Goal: Find specific page/section: Find specific page/section

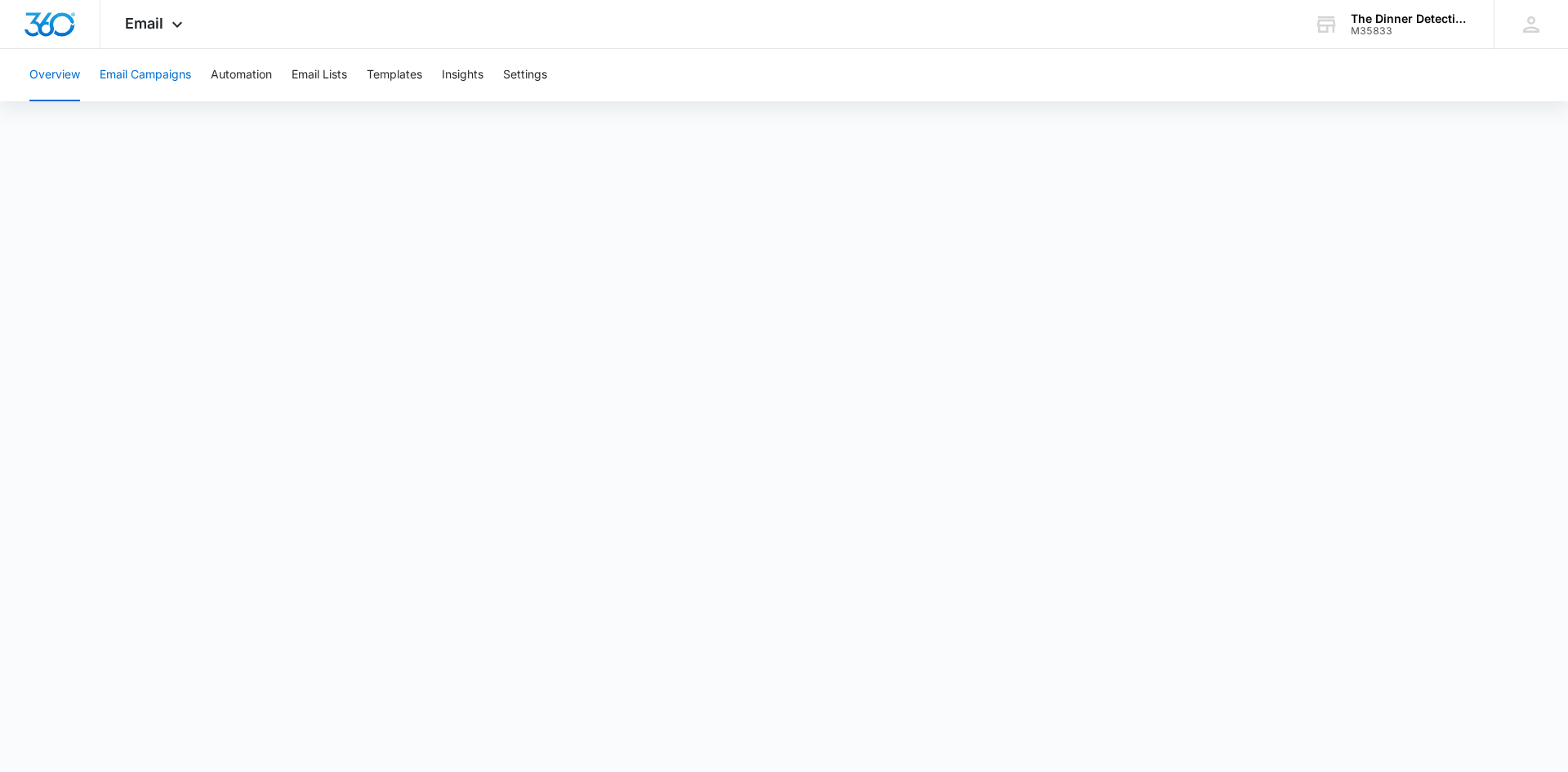
click at [129, 72] on button "Email Campaigns" at bounding box center [145, 75] width 91 height 53
click at [1394, 20] on div "The Dinner Detective - Claremont" at bounding box center [1410, 19] width 119 height 13
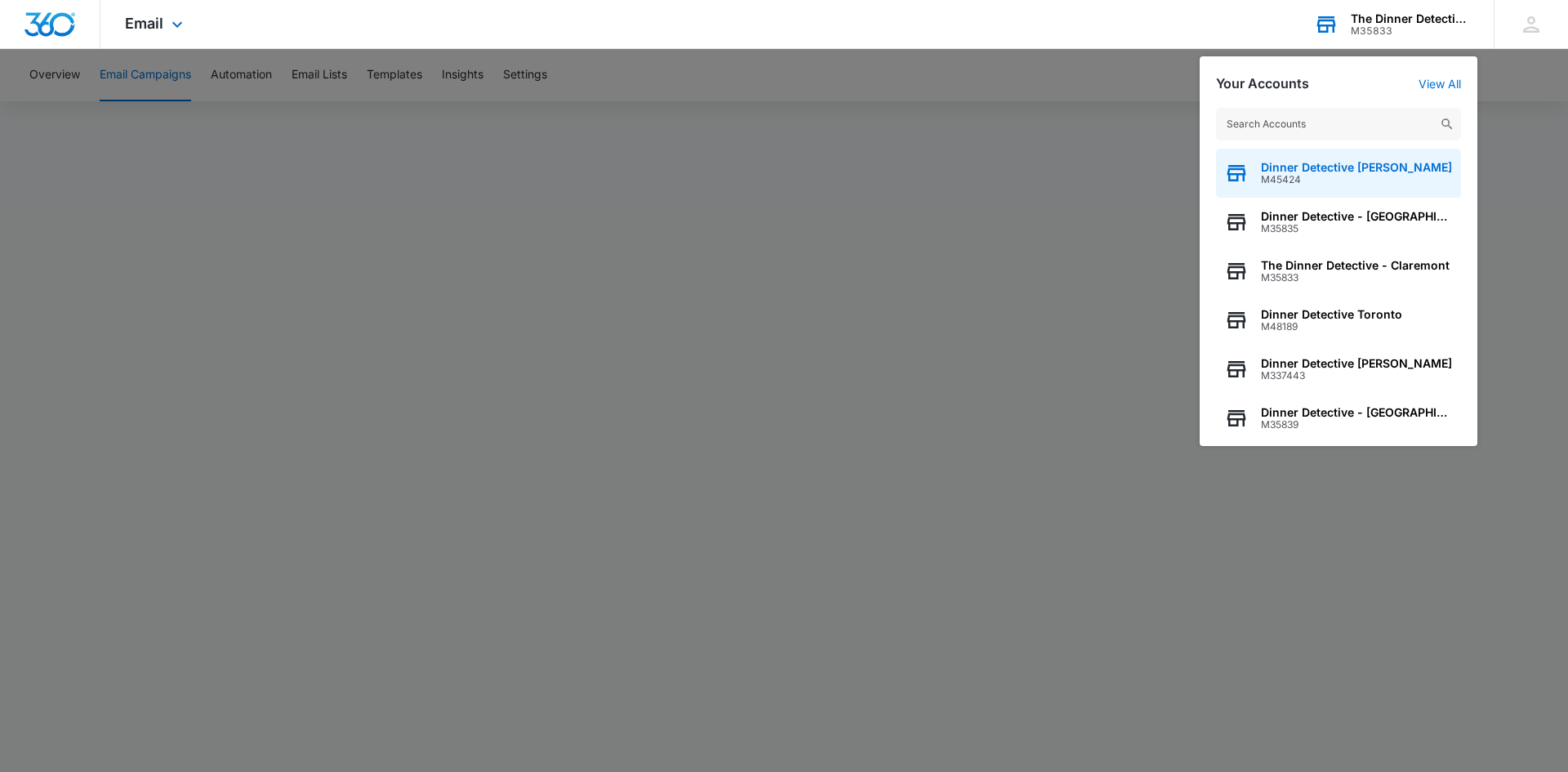
click at [1380, 166] on span "Dinner Detective [PERSON_NAME]" at bounding box center [1357, 167] width 192 height 13
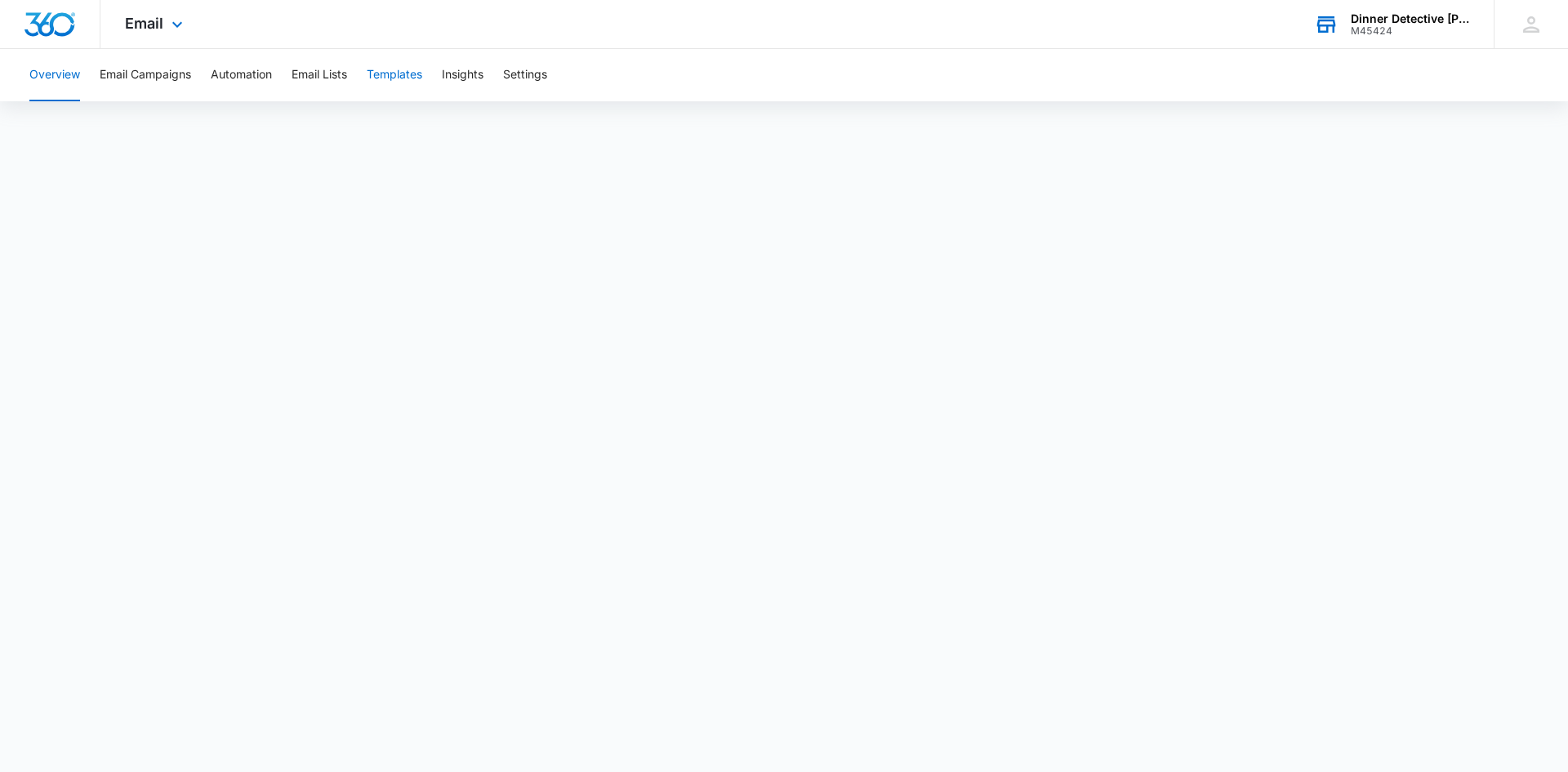
click at [381, 70] on button "Templates" at bounding box center [394, 75] width 55 height 53
click at [1420, 12] on div "Dinner Detective [PERSON_NAME]" at bounding box center [1410, 19] width 119 height 13
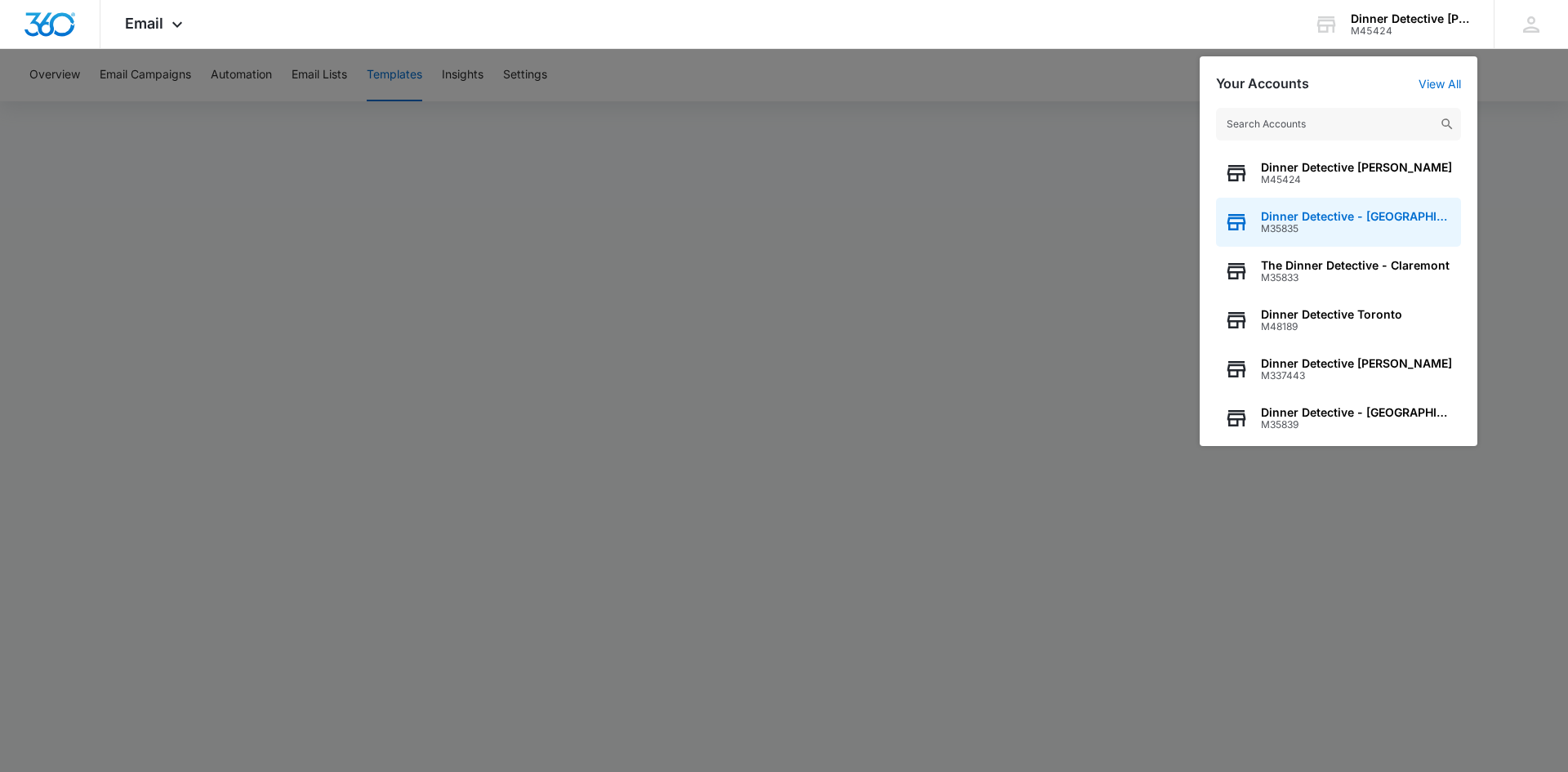
click at [1374, 213] on span "Dinner Detective - [GEOGRAPHIC_DATA]" at bounding box center [1357, 217] width 192 height 13
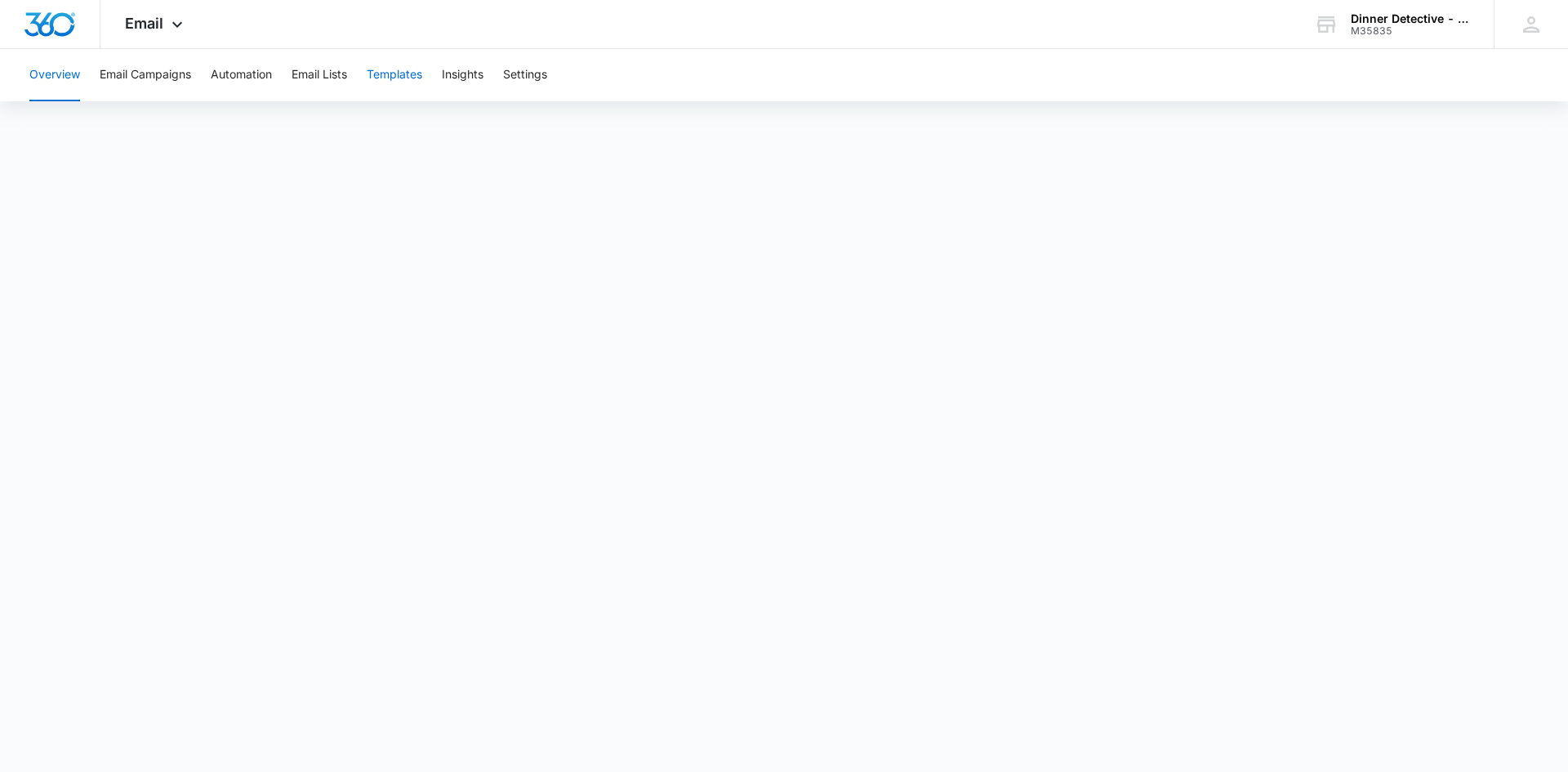
click at [393, 71] on button "Templates" at bounding box center [394, 75] width 55 height 53
click at [1397, 25] on div "M35835" at bounding box center [1410, 31] width 119 height 11
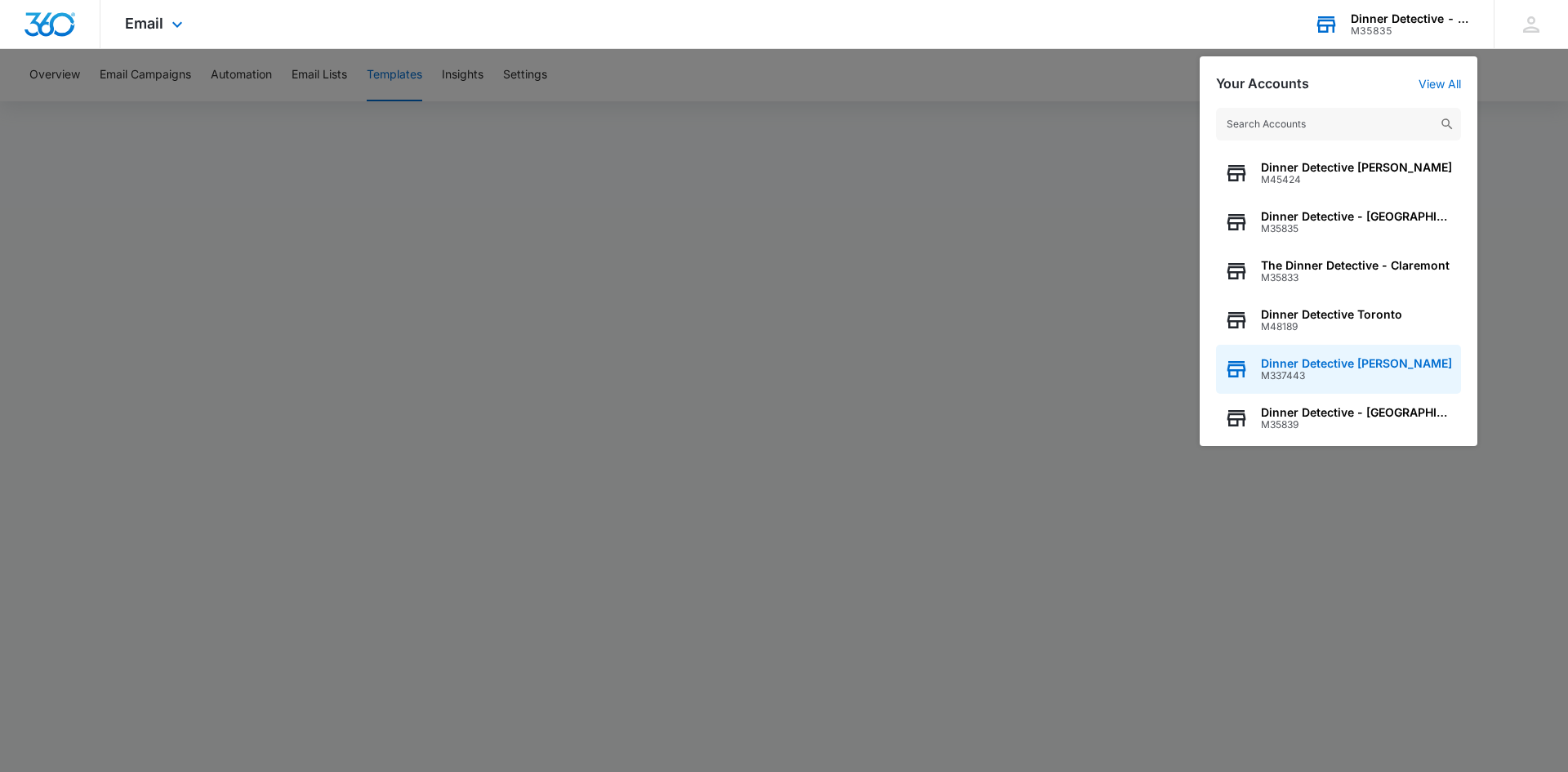
click at [1356, 362] on span "Dinner Detective [PERSON_NAME]" at bounding box center [1357, 363] width 192 height 13
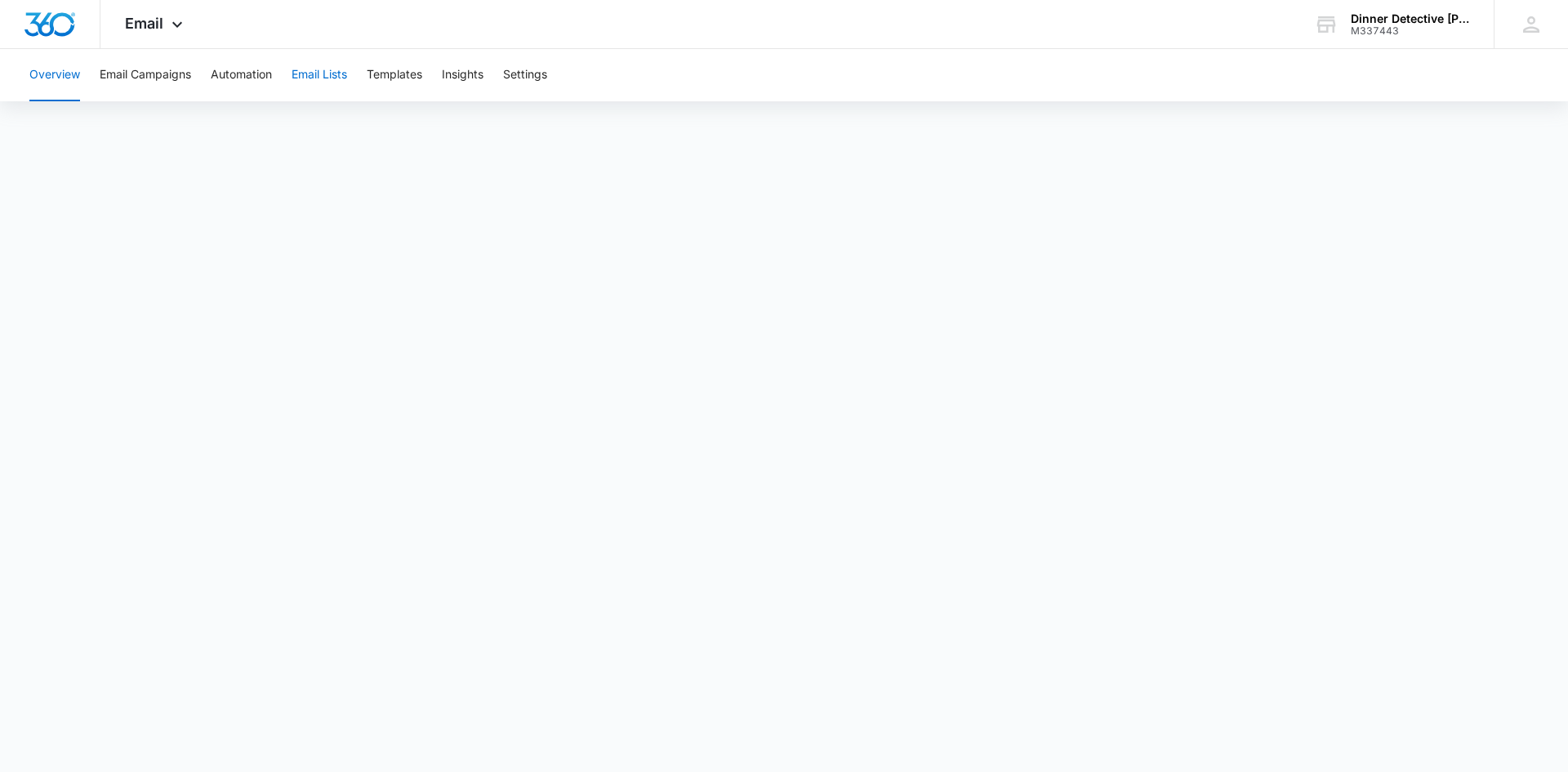
click at [318, 80] on button "Email Lists" at bounding box center [319, 75] width 55 height 53
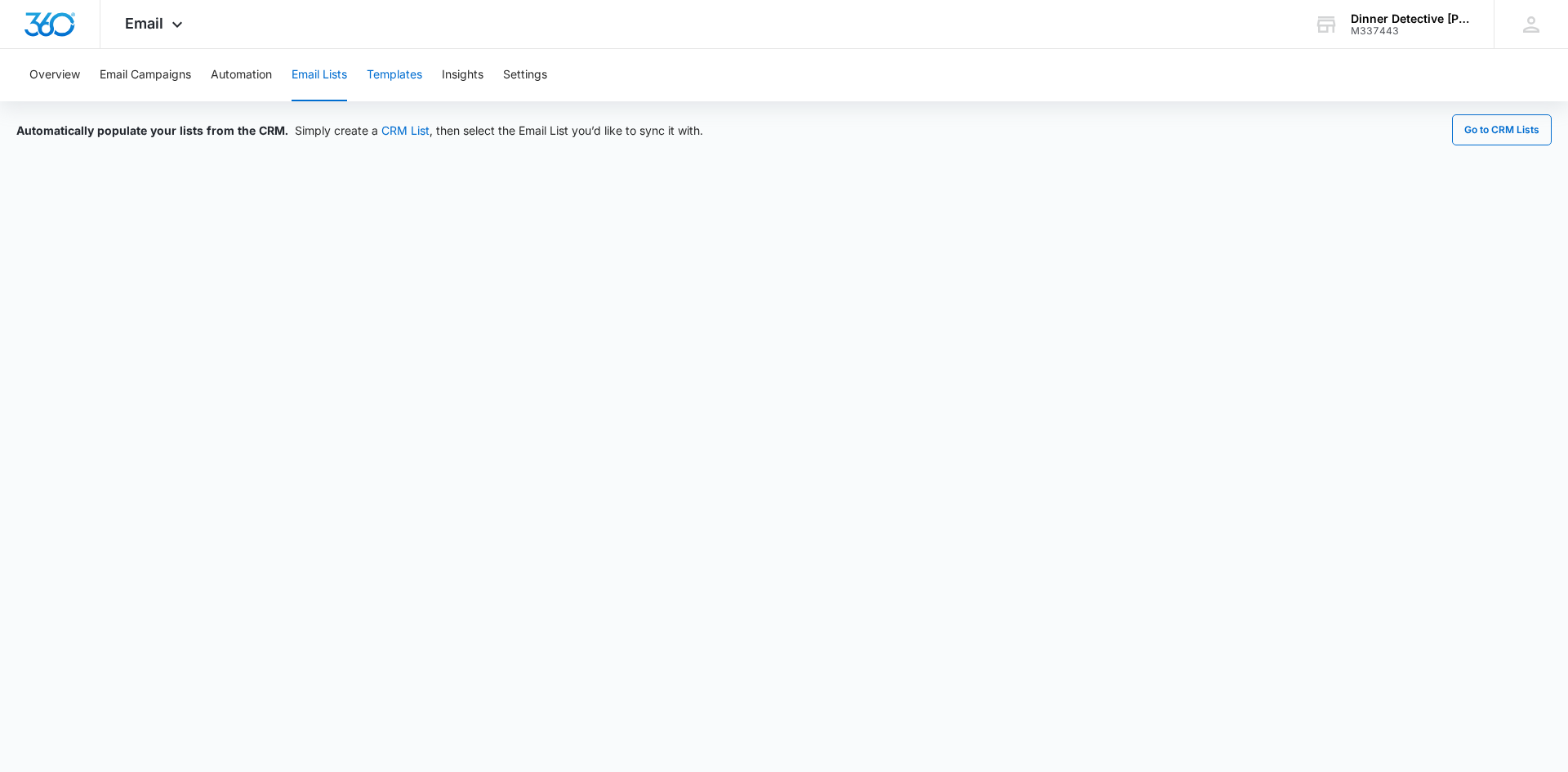
drag, startPoint x: 385, startPoint y: 66, endPoint x: 387, endPoint y: 76, distance: 10.2
click at [387, 76] on button "Templates" at bounding box center [394, 75] width 55 height 53
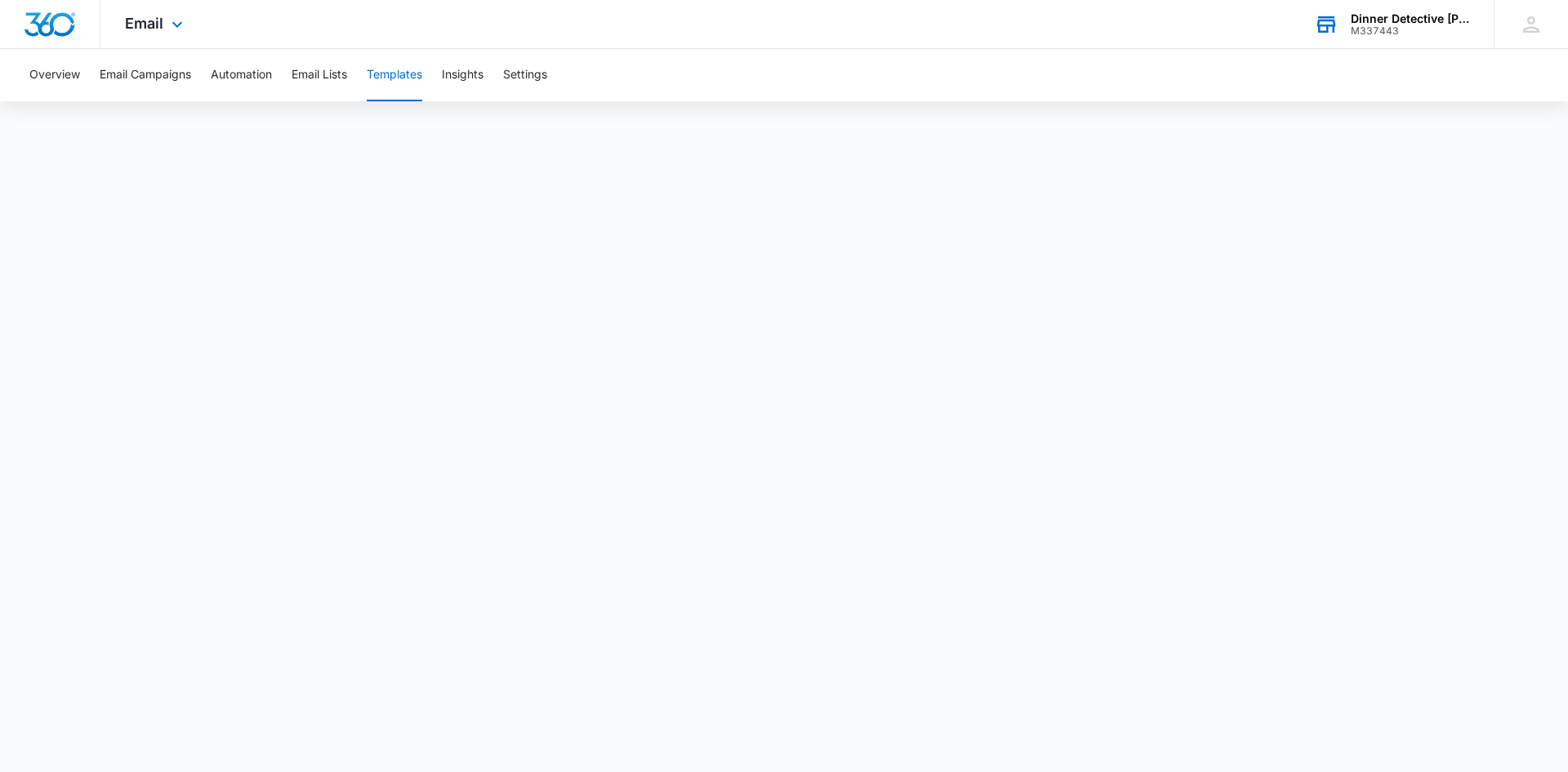
click at [1428, 13] on div "Dinner Detective [PERSON_NAME]" at bounding box center [1410, 19] width 119 height 13
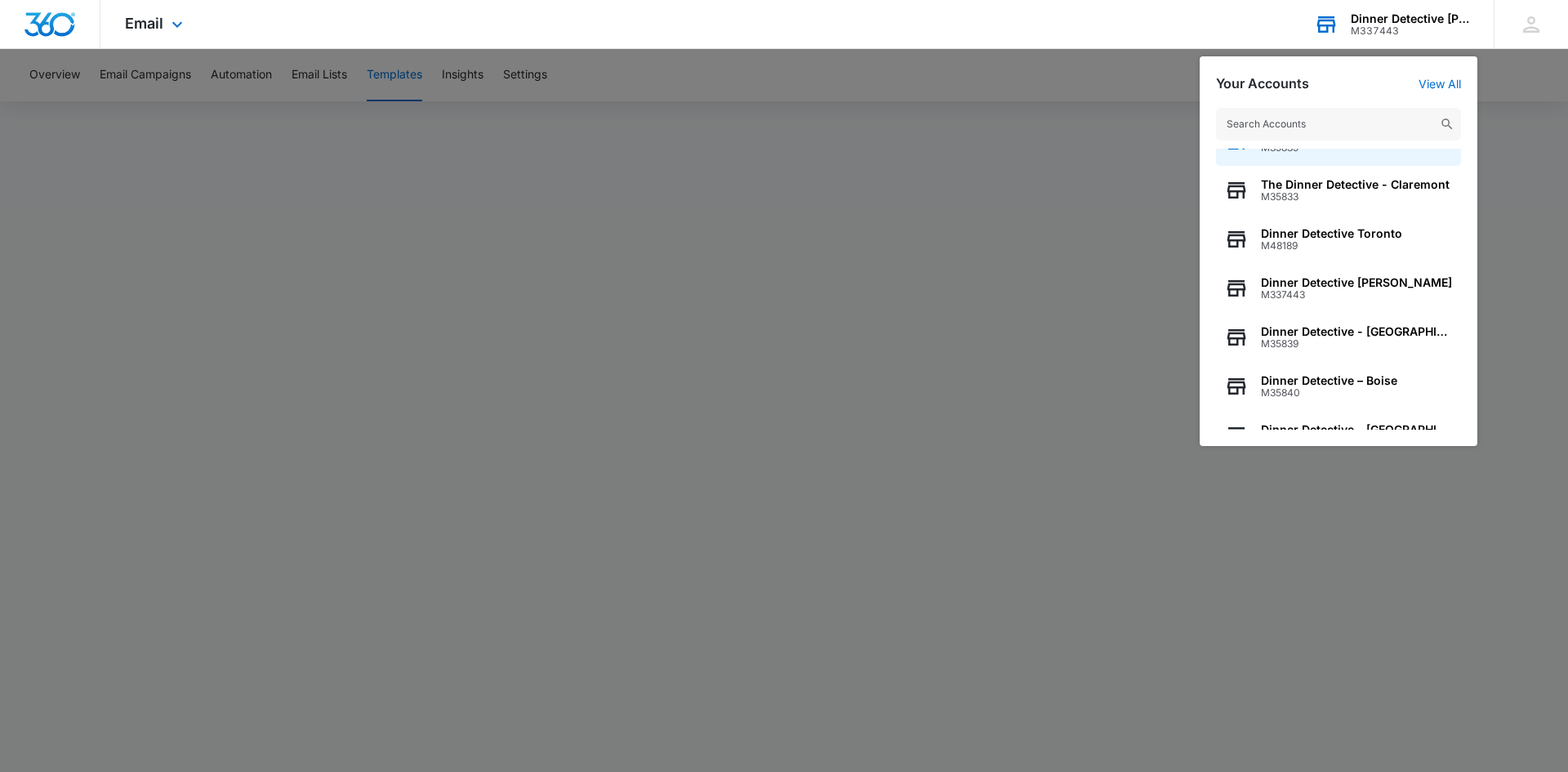
scroll to position [82, 0]
click at [1363, 327] on span "Dinner Detective - [GEOGRAPHIC_DATA]" at bounding box center [1357, 331] width 192 height 13
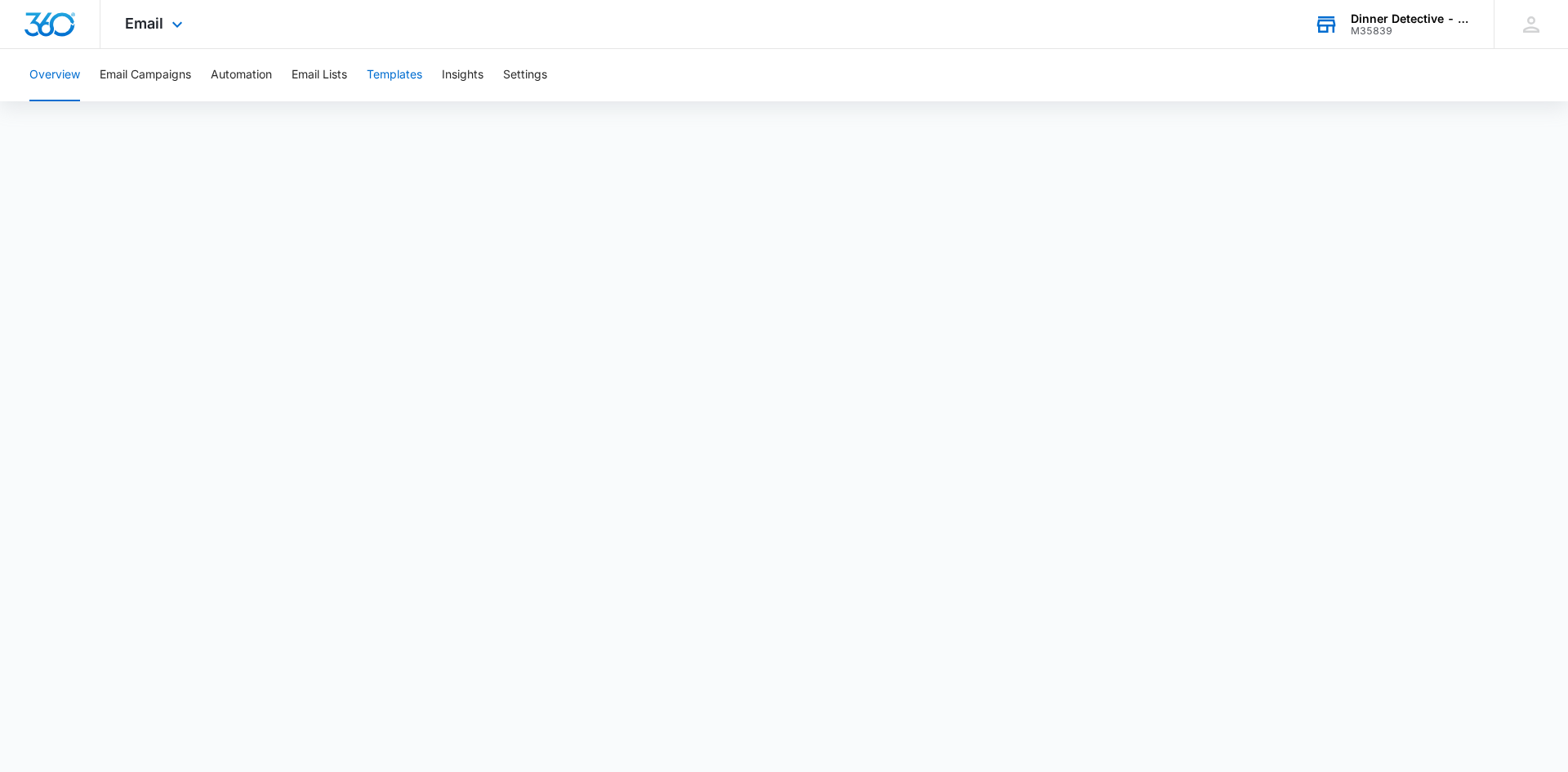
click at [397, 69] on button "Templates" at bounding box center [394, 75] width 55 height 53
click at [1418, 22] on div "Dinner Detective - [GEOGRAPHIC_DATA]" at bounding box center [1410, 19] width 119 height 13
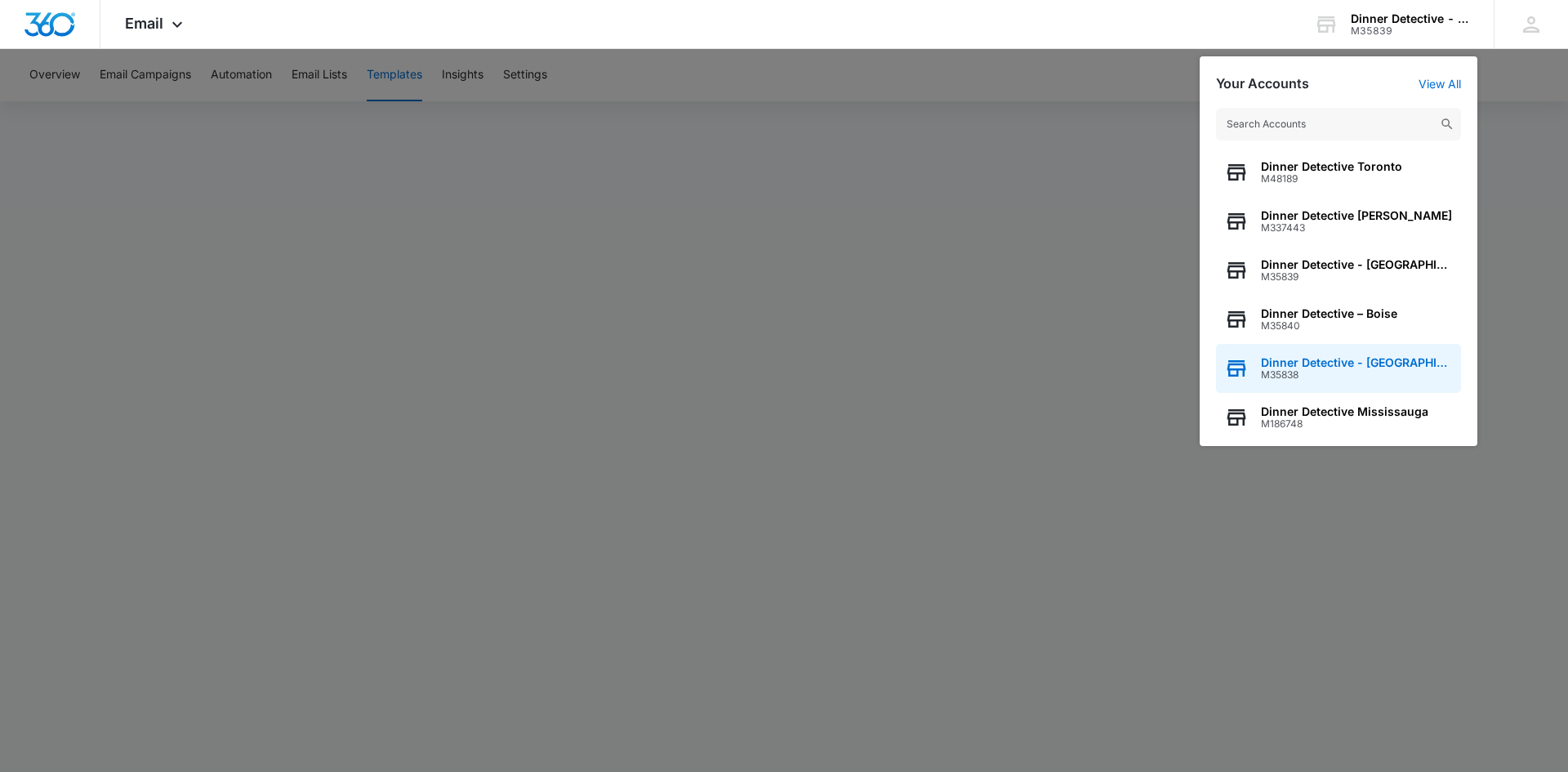
scroll to position [163, 0]
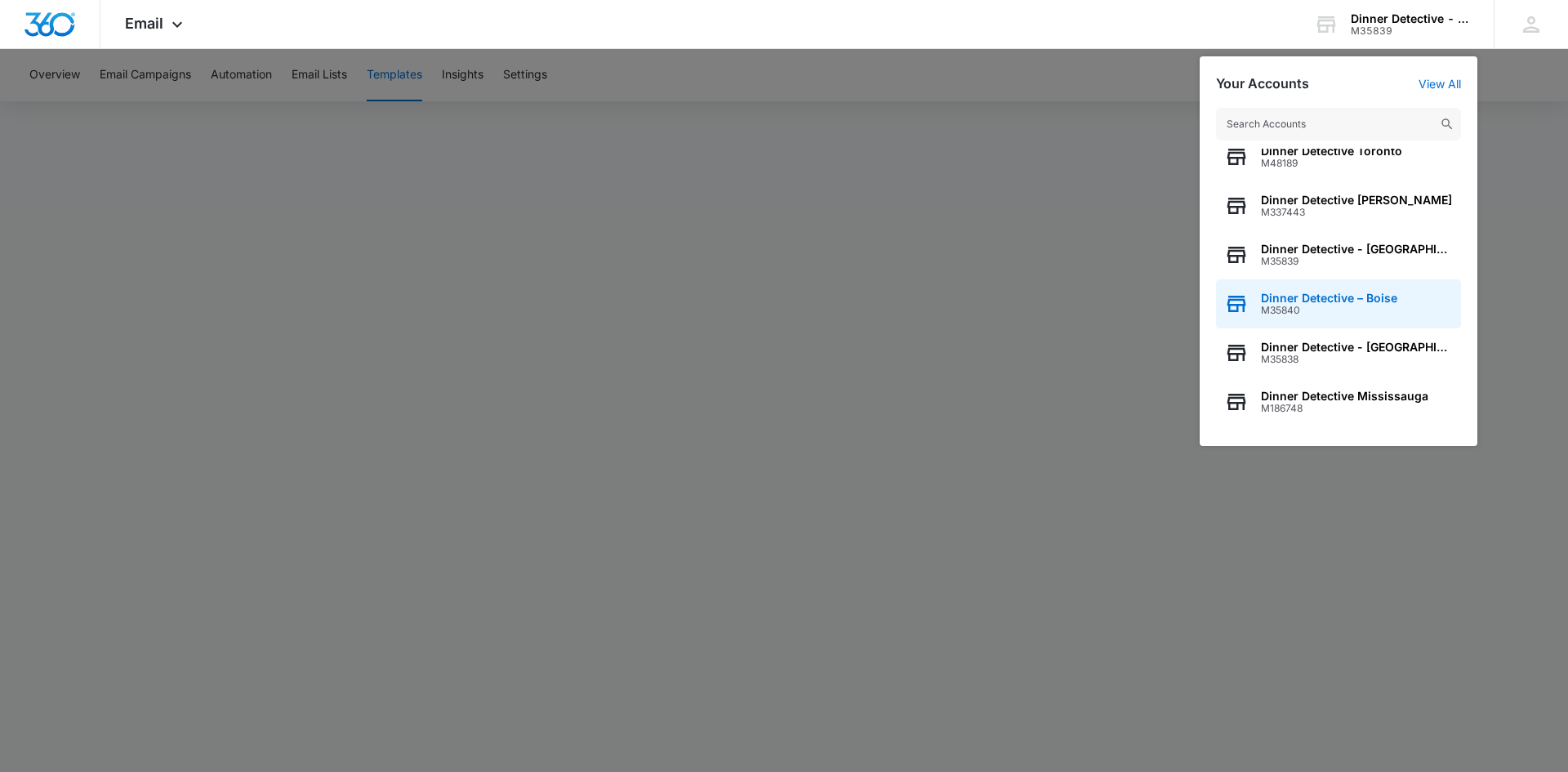
click at [1373, 302] on span "Dinner Detective – Boise" at bounding box center [1329, 299] width 136 height 13
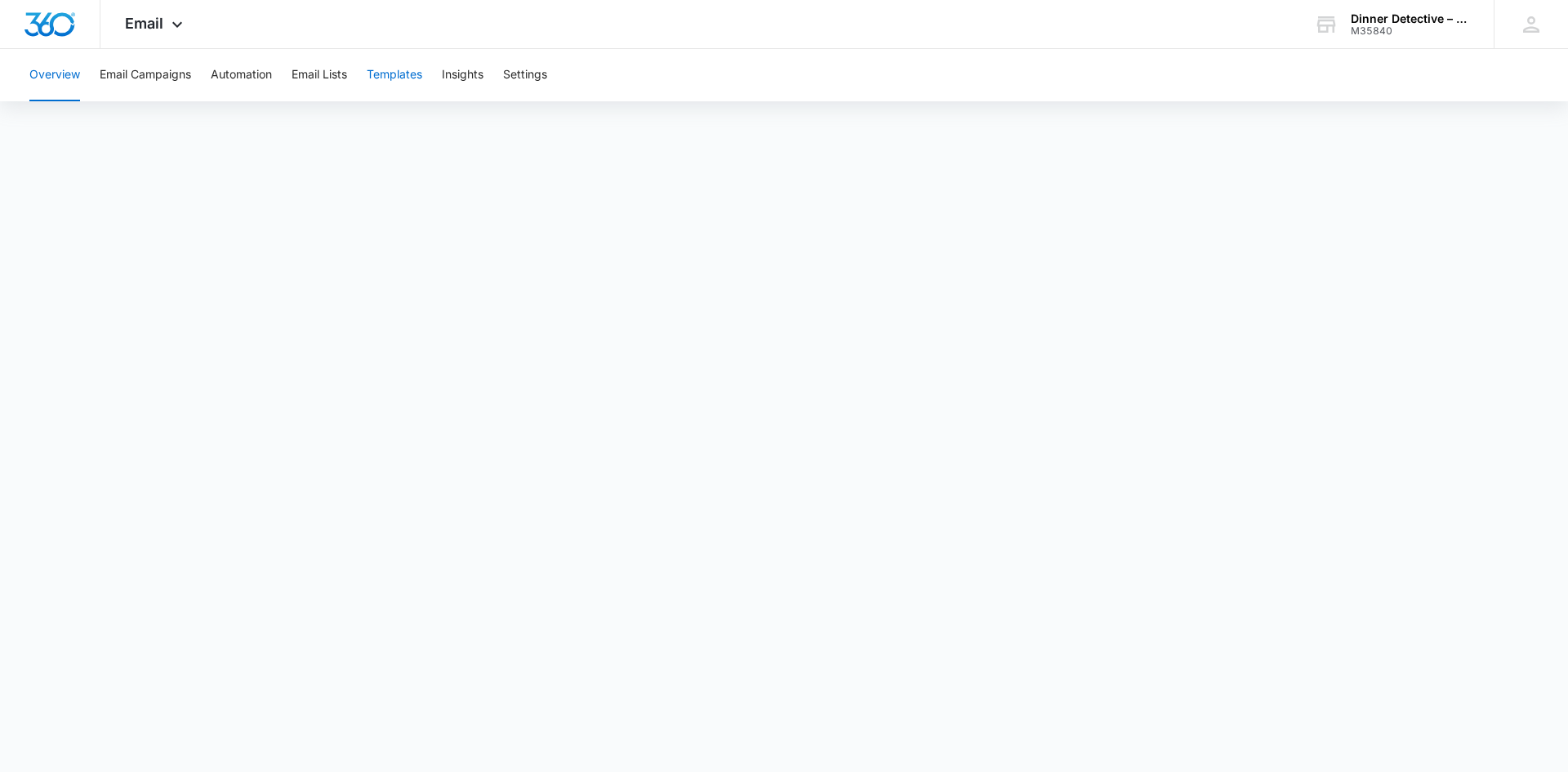
click at [393, 77] on button "Templates" at bounding box center [394, 75] width 55 height 53
click at [1395, 16] on div "Dinner Detective – Boise" at bounding box center [1410, 19] width 119 height 13
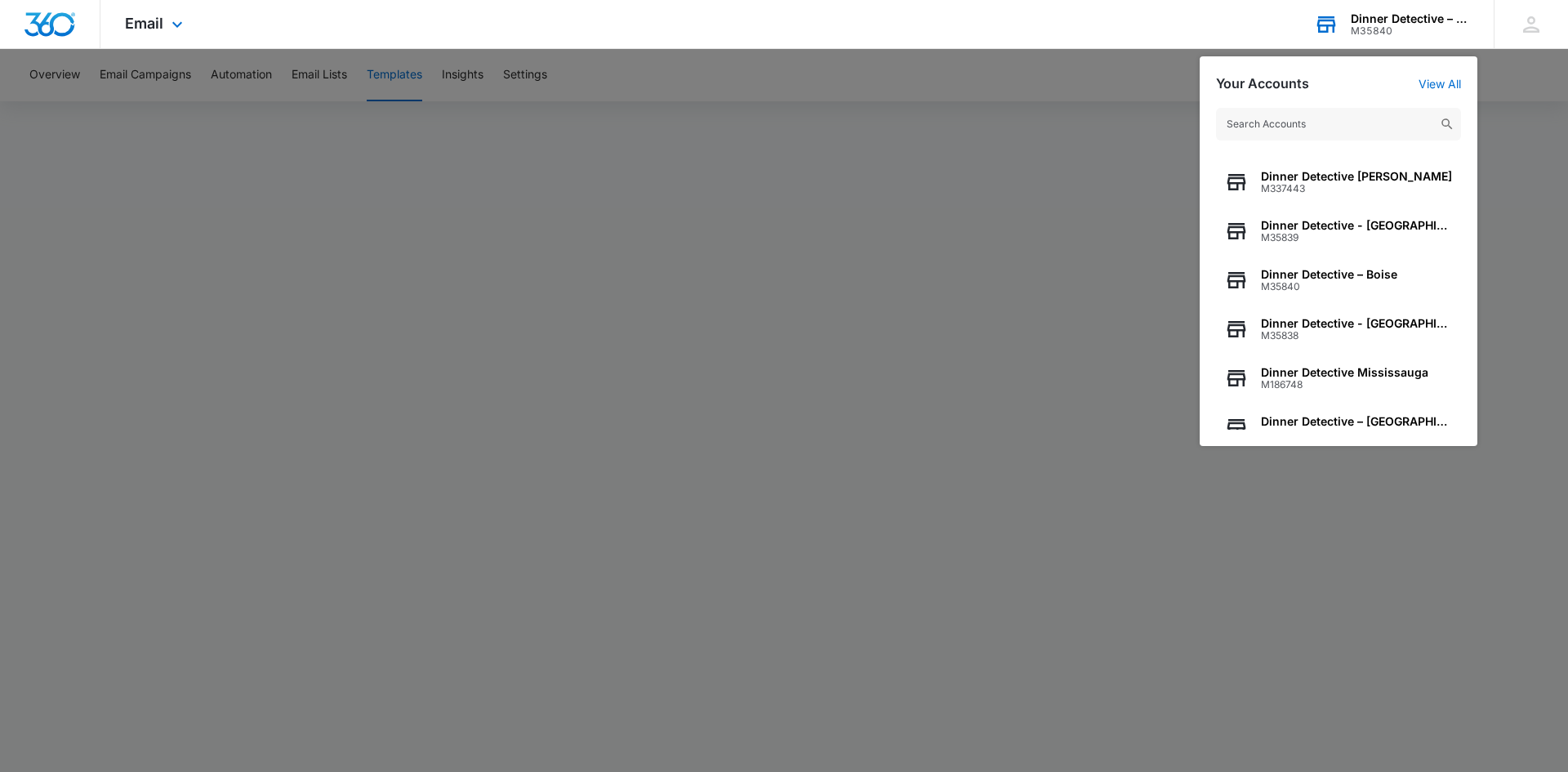
scroll to position [209, 0]
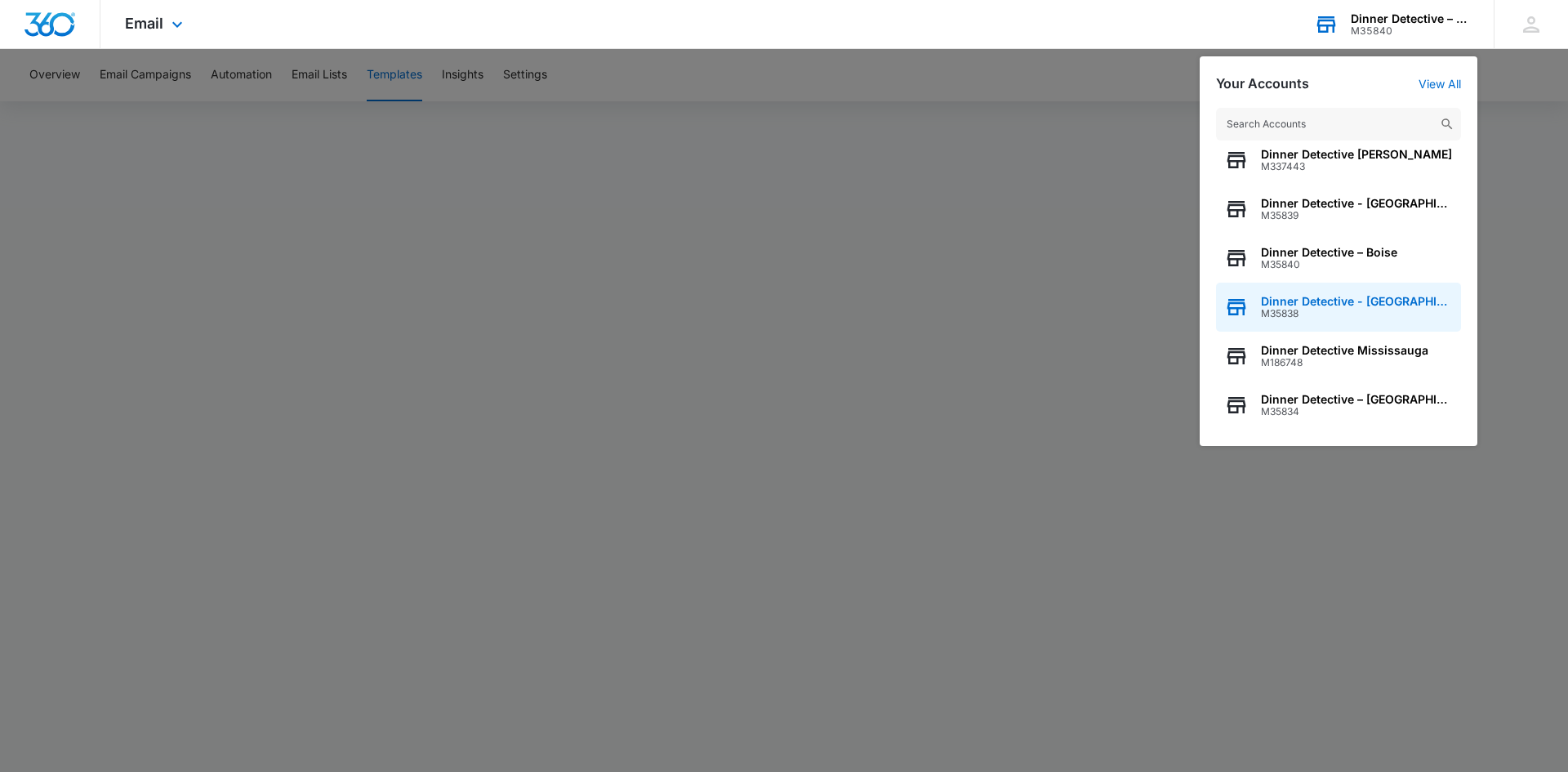
click at [1380, 305] on span "Dinner Detective - [GEOGRAPHIC_DATA]" at bounding box center [1357, 301] width 192 height 13
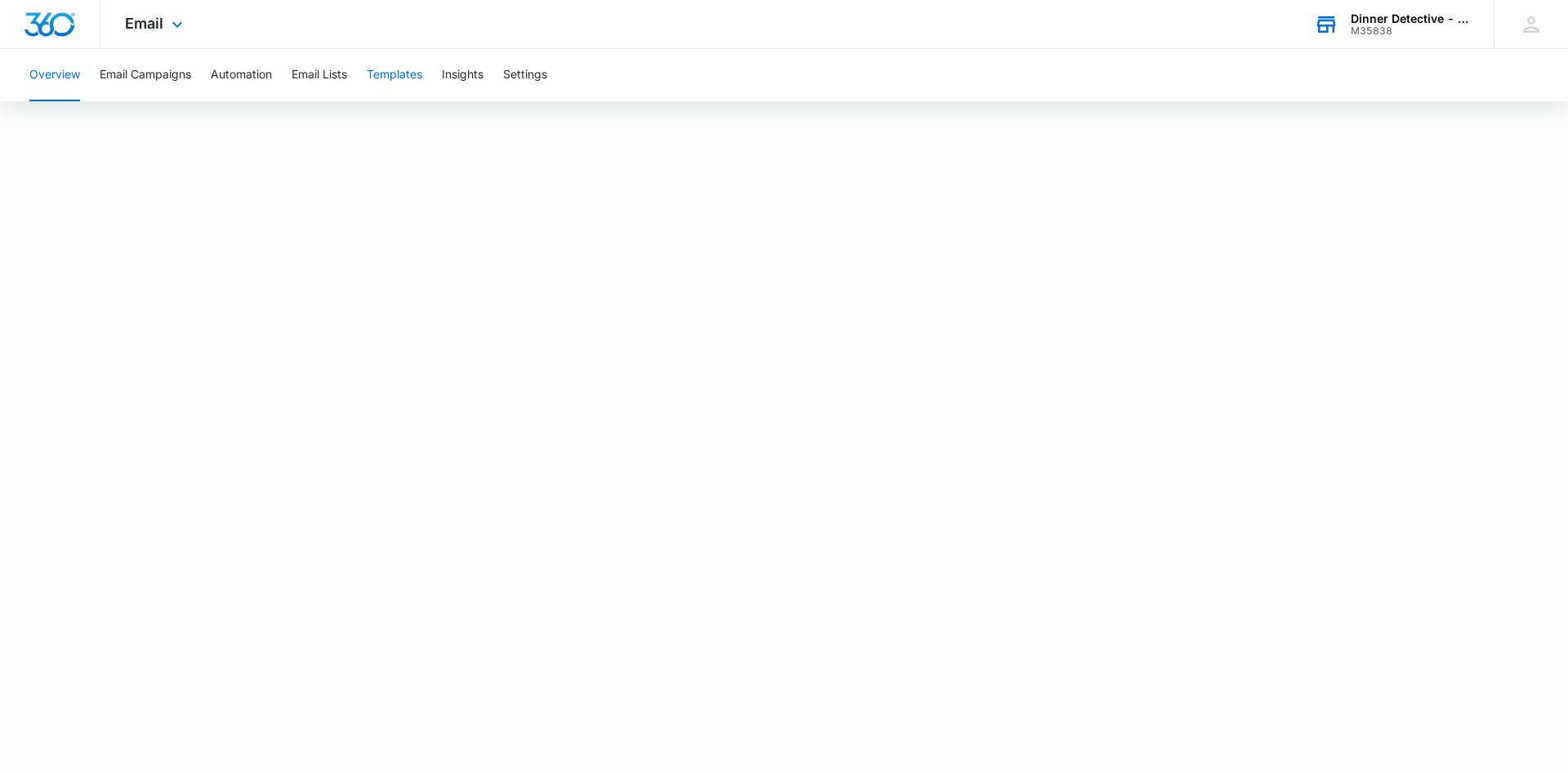
click at [376, 72] on button "Templates" at bounding box center [394, 75] width 55 height 53
click at [1371, 25] on div "M35838" at bounding box center [1410, 31] width 119 height 11
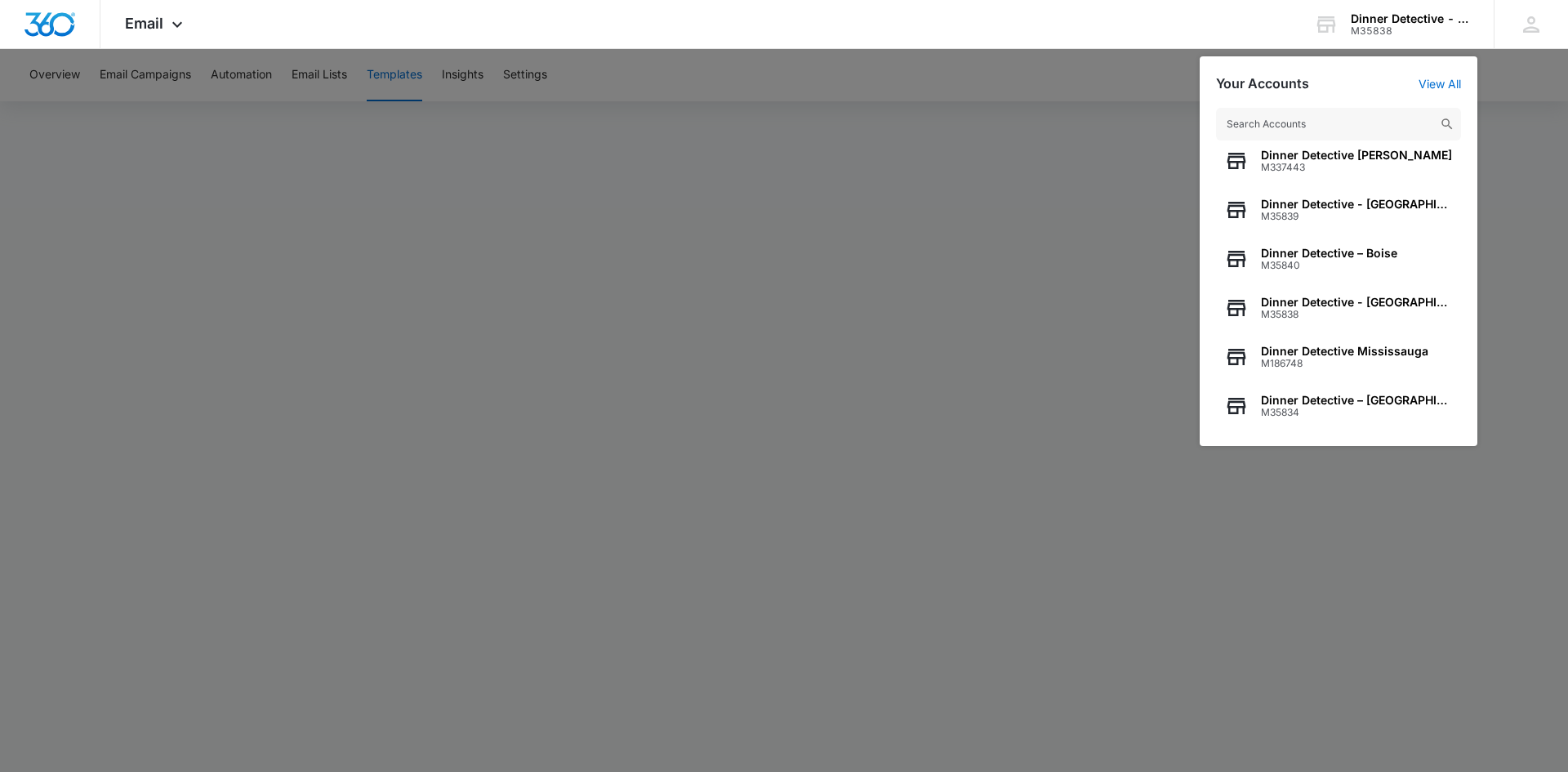
scroll to position [209, 0]
click at [1367, 349] on span "Dinner Detective Mississauga" at bounding box center [1345, 350] width 167 height 13
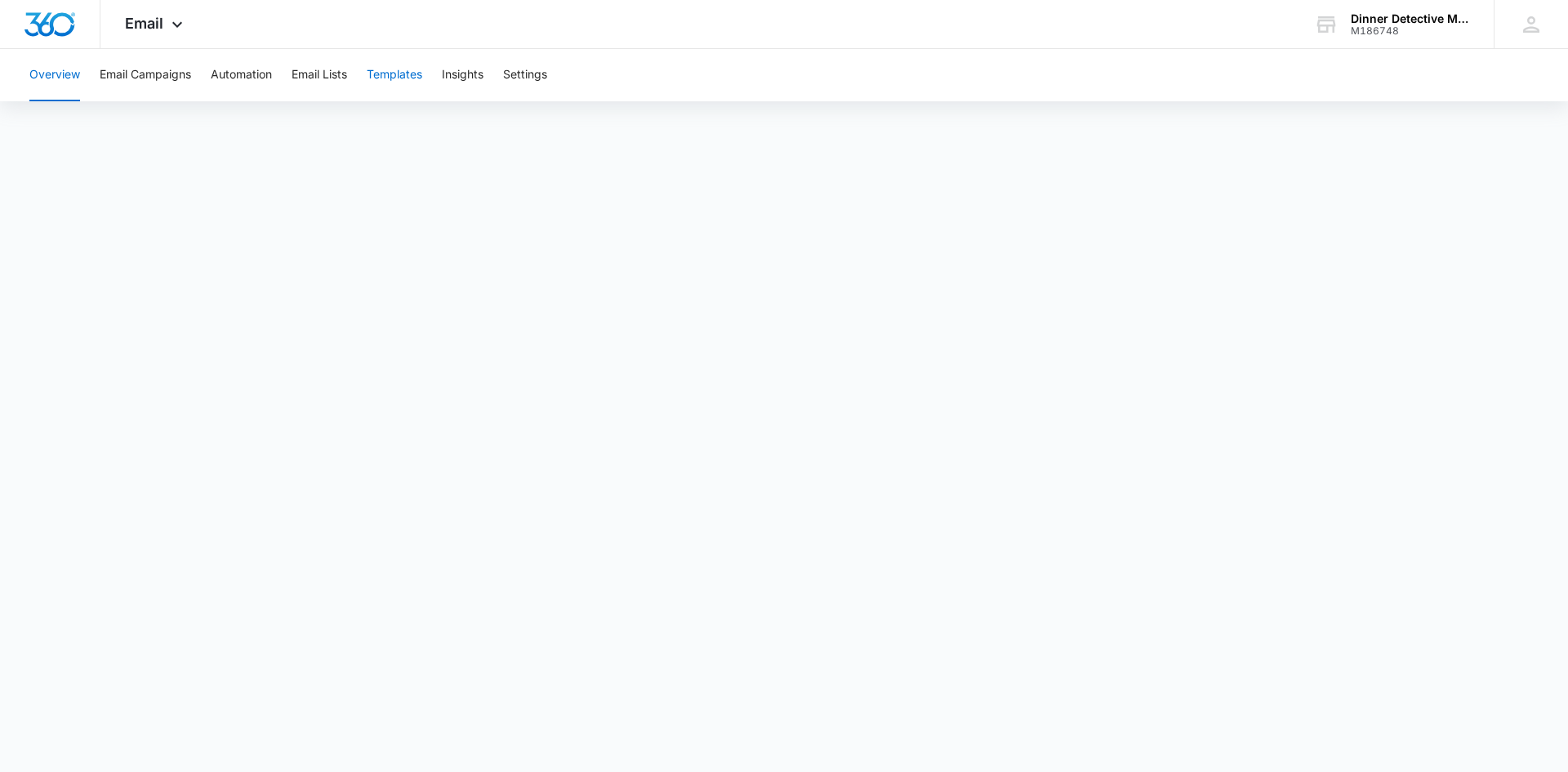
click at [401, 69] on button "Templates" at bounding box center [394, 75] width 55 height 53
click at [1399, 31] on div "M186748" at bounding box center [1410, 31] width 119 height 11
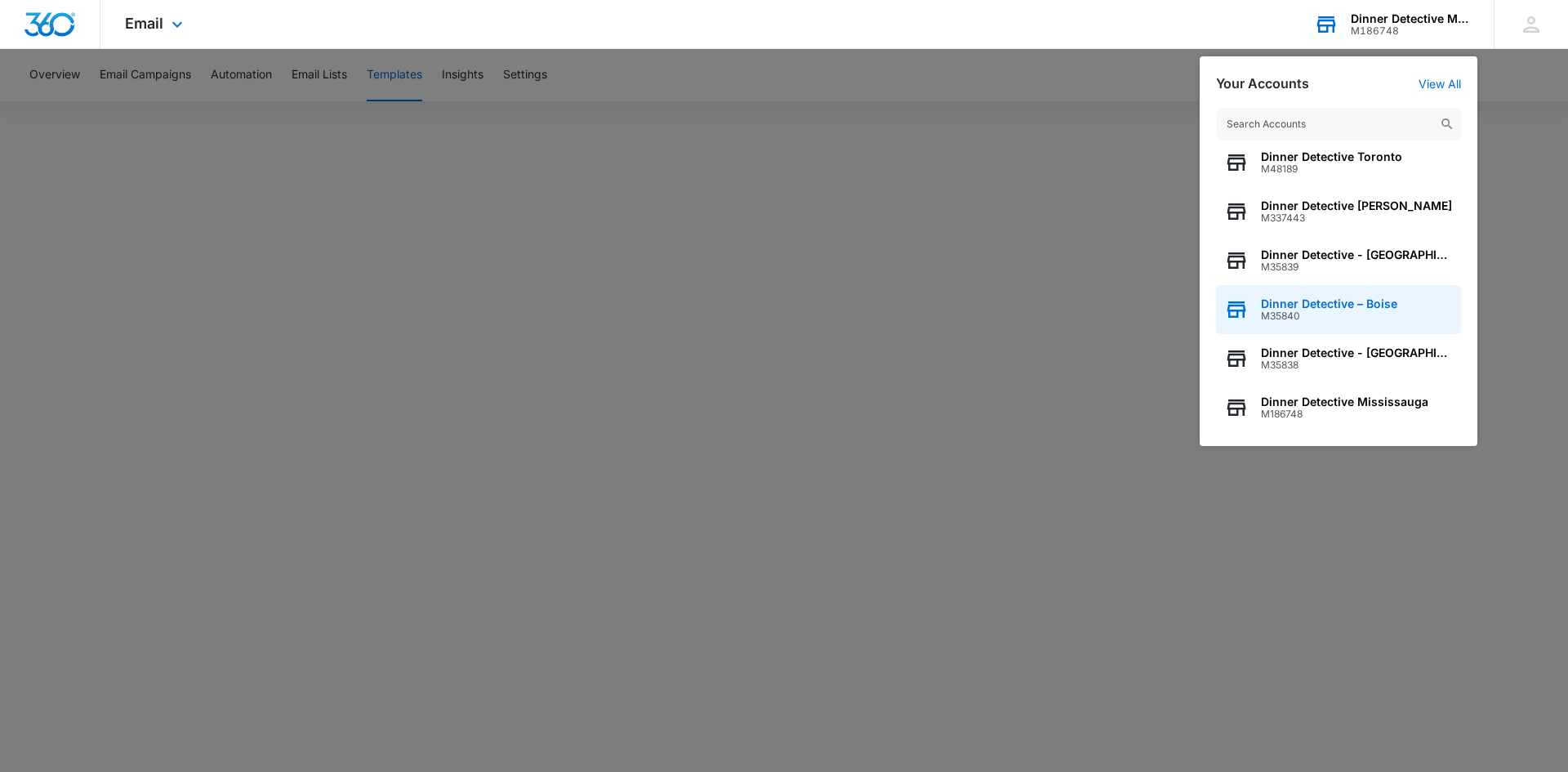
scroll to position [209, 0]
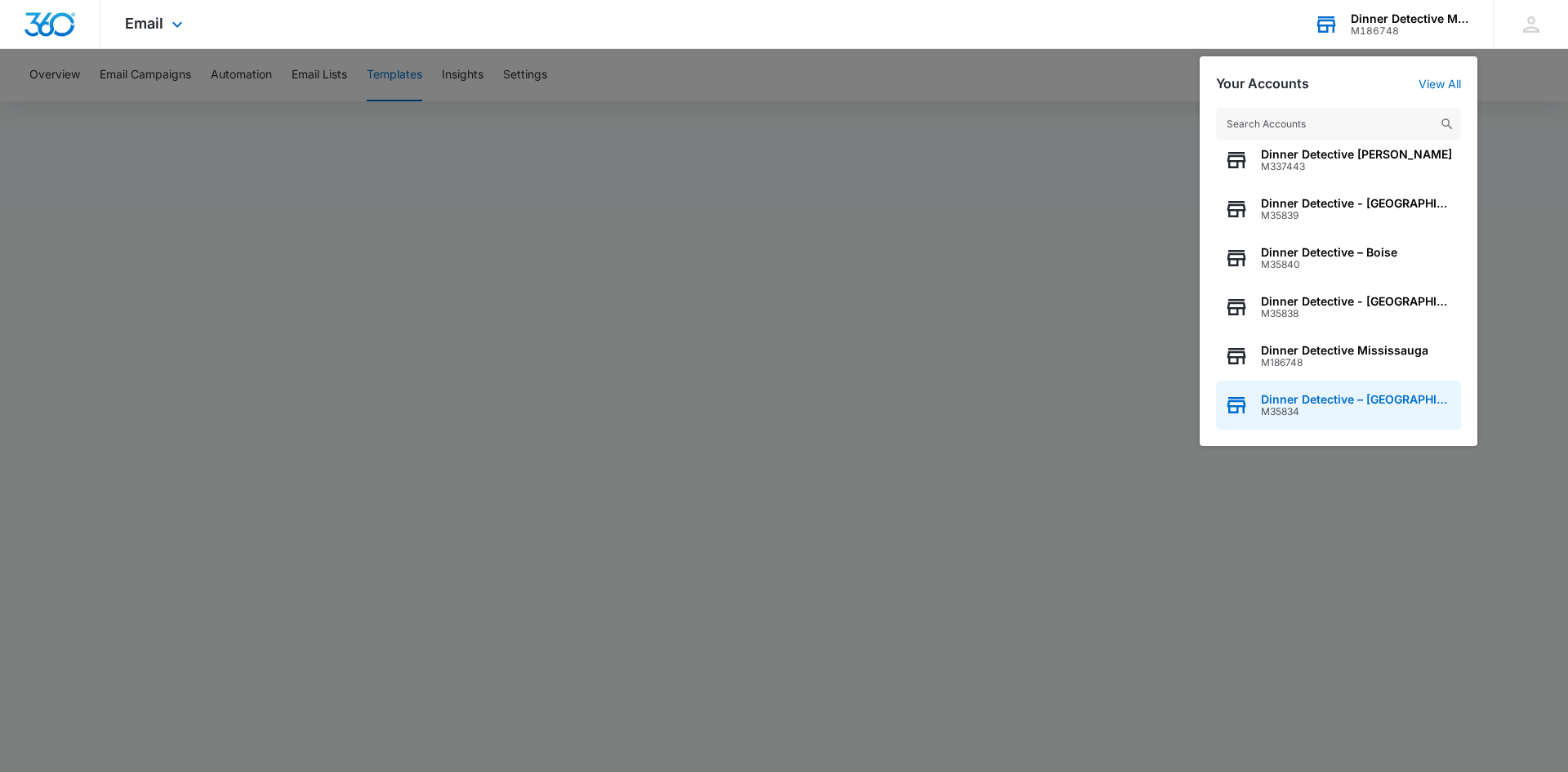
click at [1394, 402] on span "Dinner Detective – [GEOGRAPHIC_DATA]" at bounding box center [1357, 399] width 192 height 13
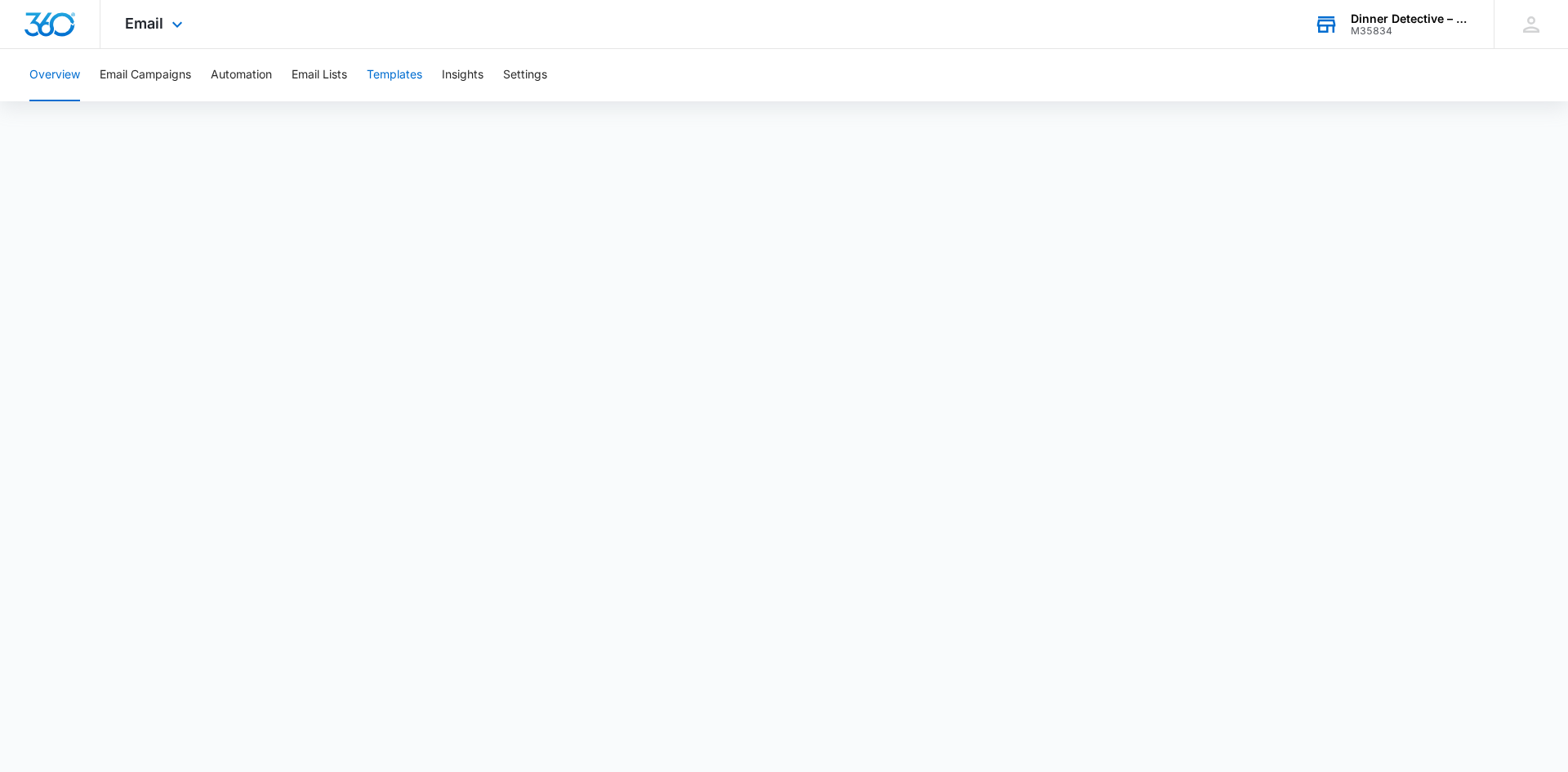
click at [390, 80] on button "Templates" at bounding box center [394, 75] width 55 height 53
click at [1439, 16] on div "Dinner Detective – [GEOGRAPHIC_DATA]" at bounding box center [1410, 19] width 119 height 13
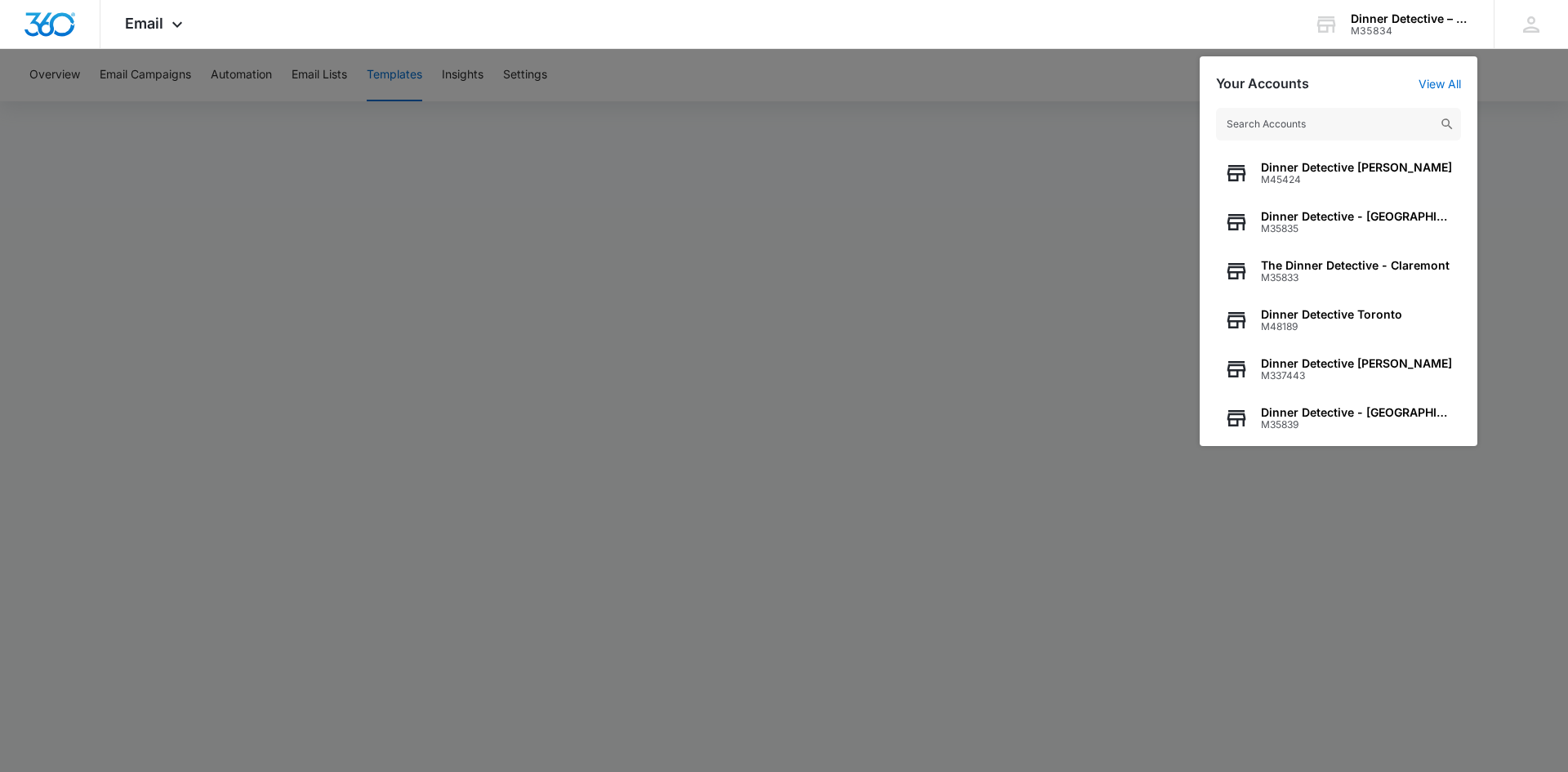
click at [1348, 113] on input "text" at bounding box center [1338, 124] width 245 height 33
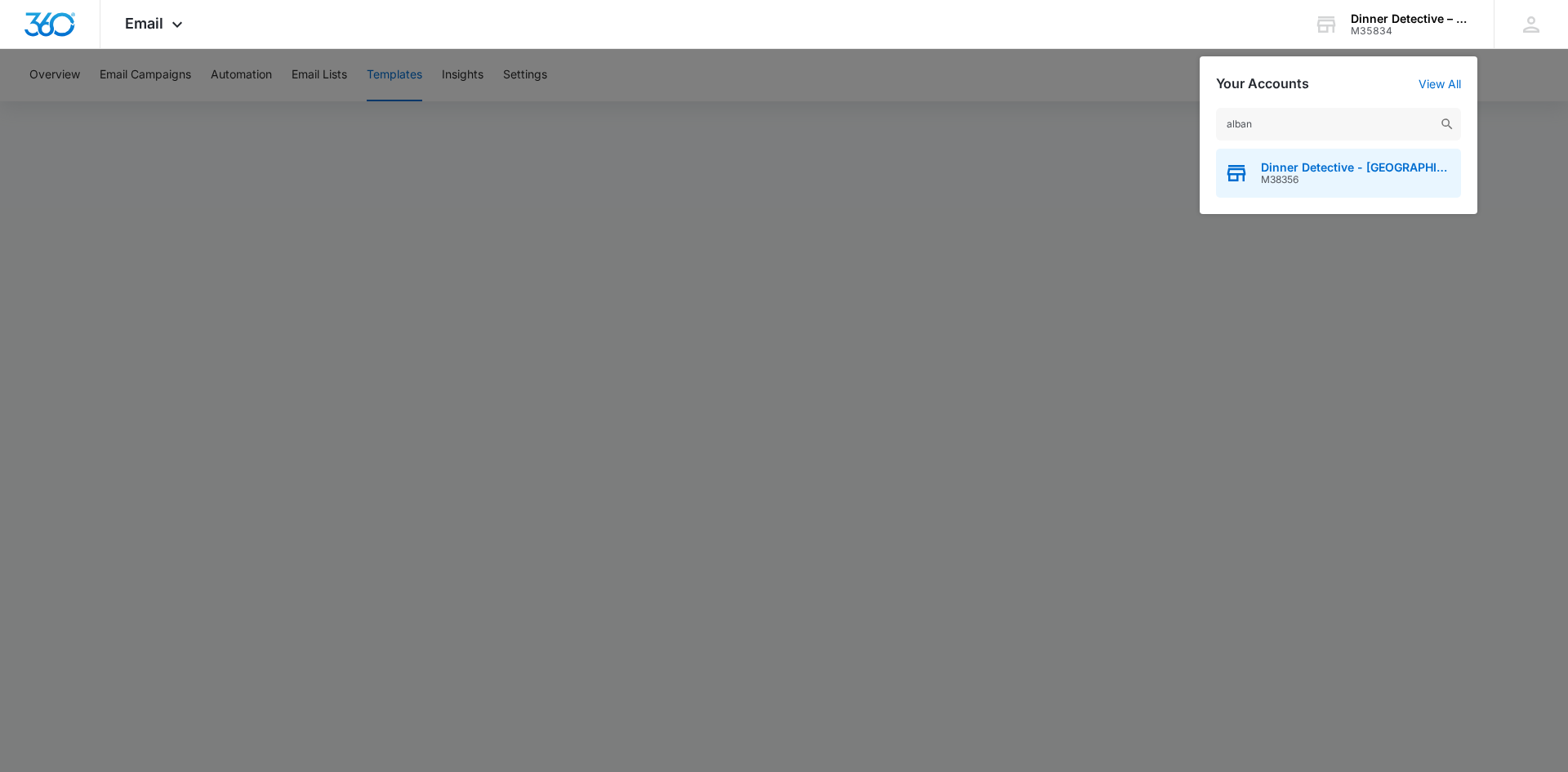
type input "alban"
click at [1354, 169] on span "Dinner Detective - [GEOGRAPHIC_DATA]" at bounding box center [1357, 167] width 192 height 13
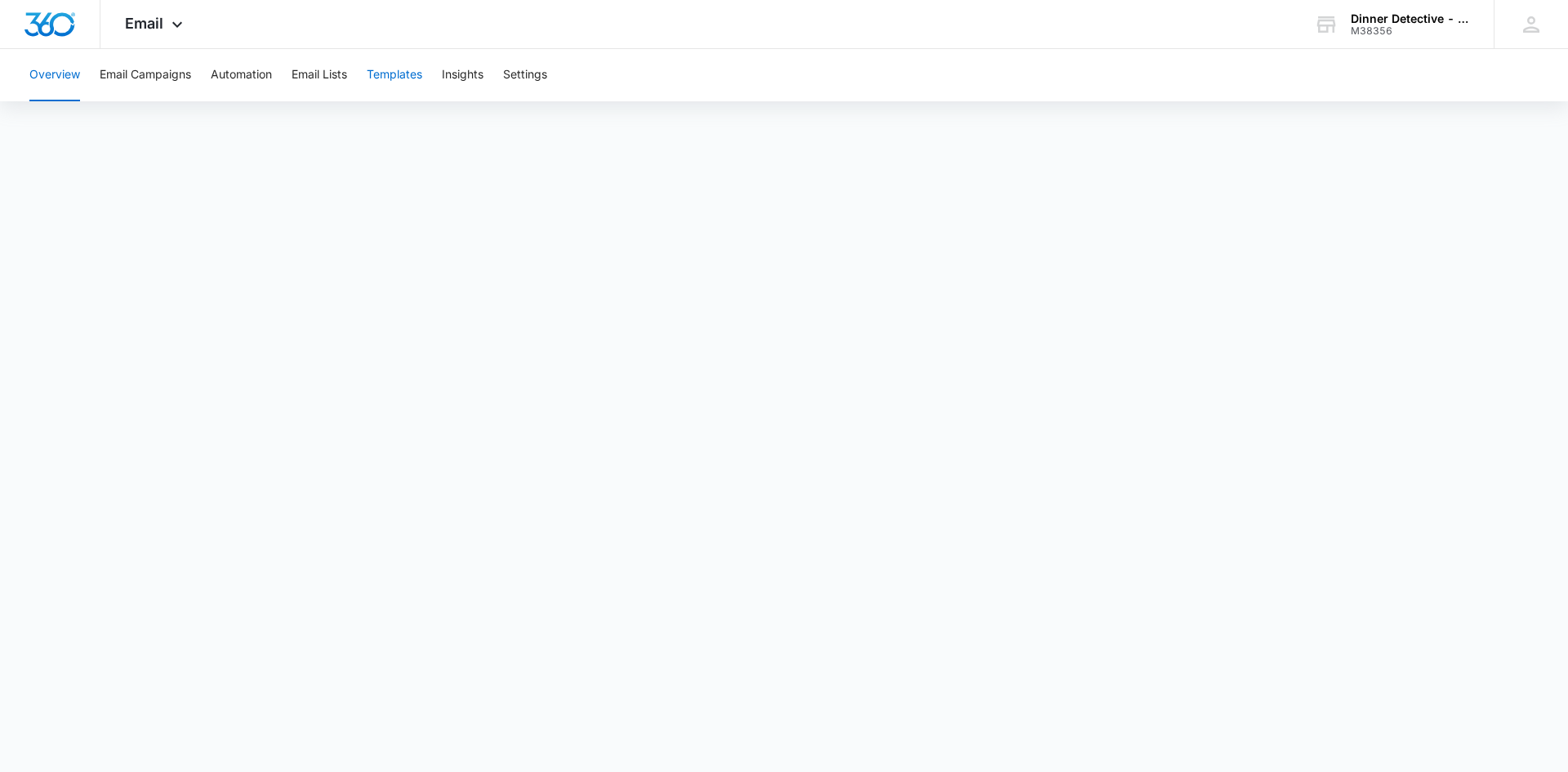
click at [405, 67] on button "Templates" at bounding box center [394, 75] width 55 height 53
click at [1385, 22] on div "Dinner Detective - [GEOGRAPHIC_DATA]" at bounding box center [1410, 19] width 119 height 13
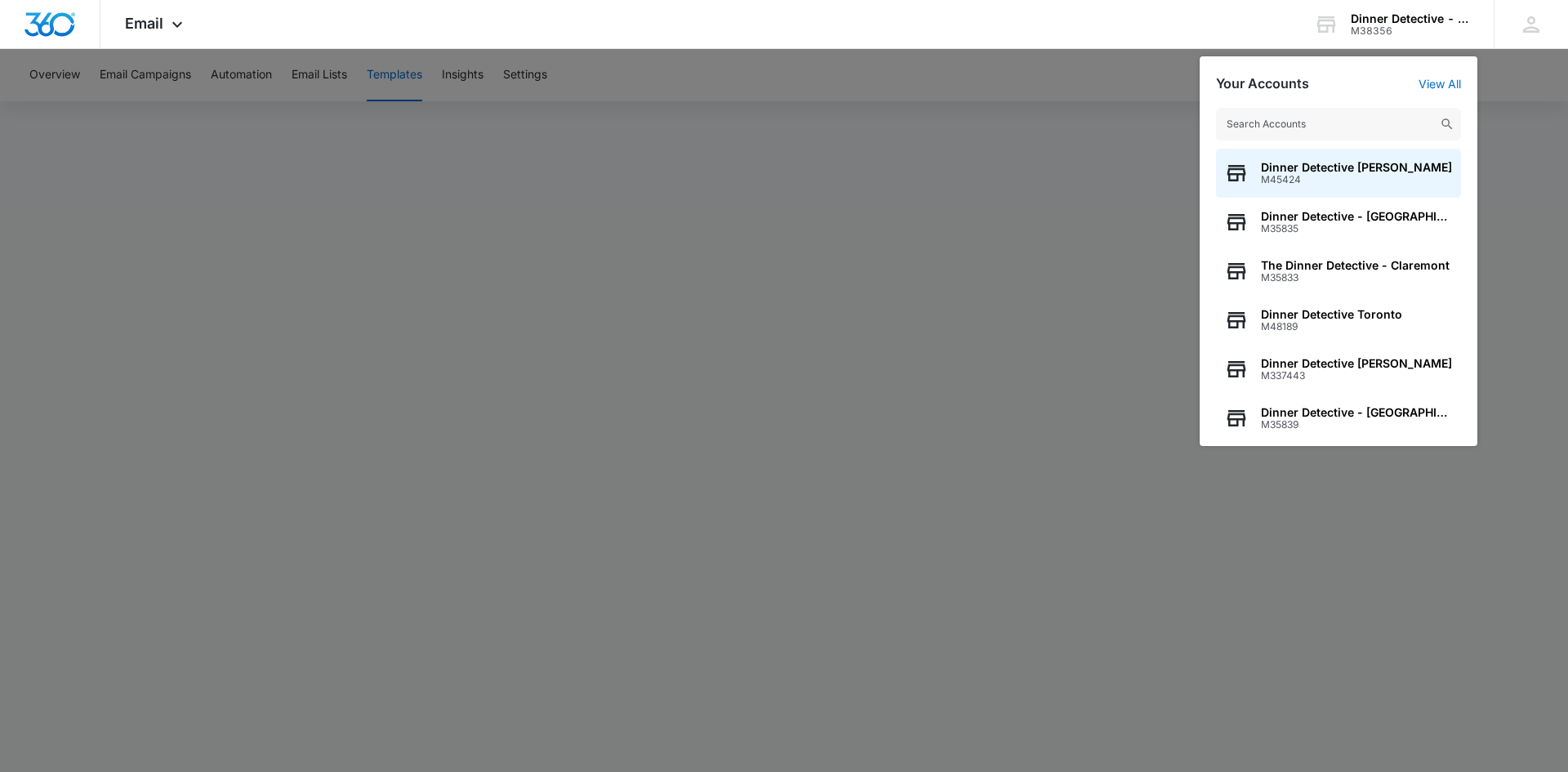
click at [1386, 123] on input "text" at bounding box center [1338, 124] width 245 height 33
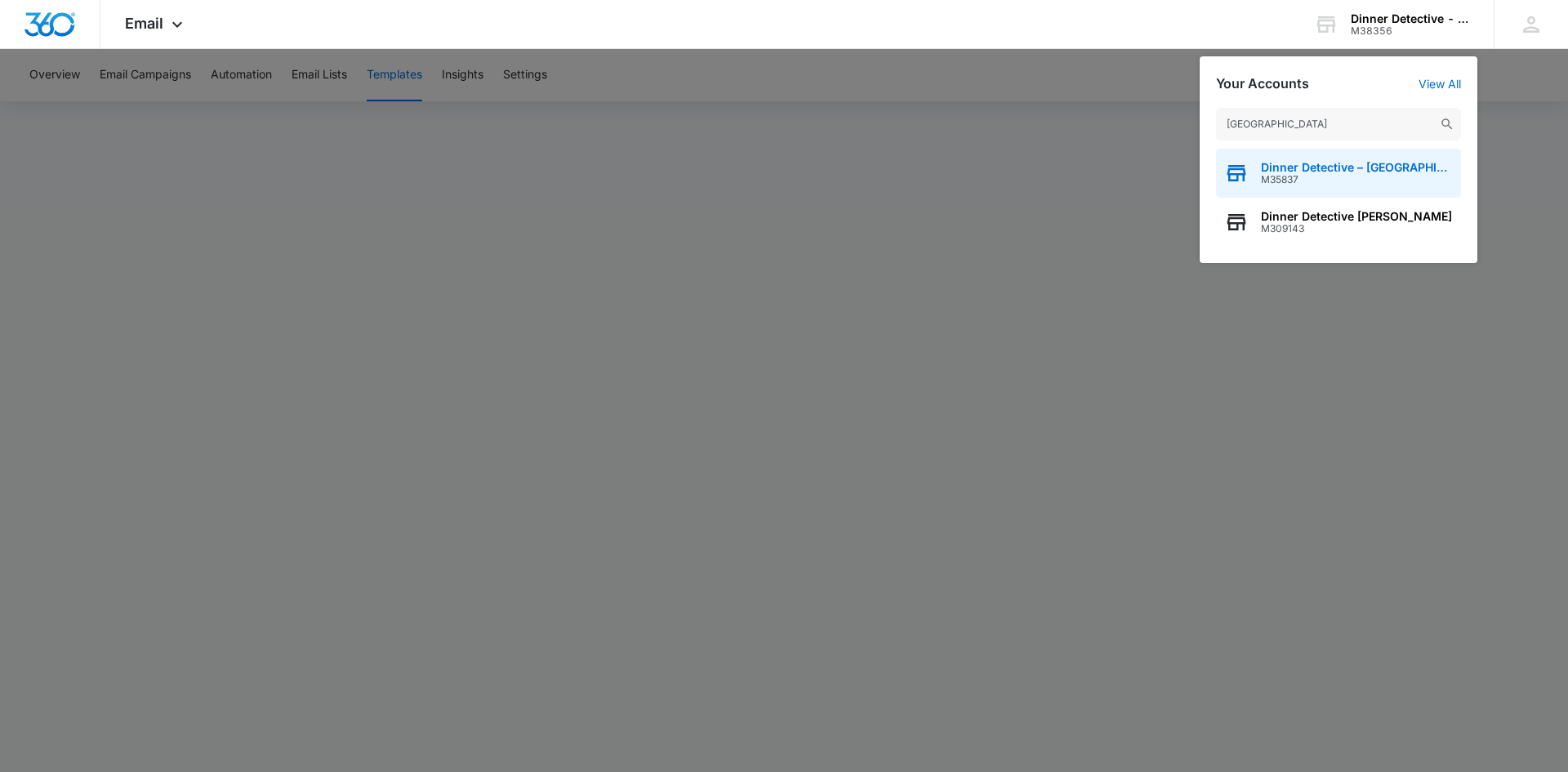
type input "[GEOGRAPHIC_DATA]"
click at [1376, 166] on span "Dinner Detective – [GEOGRAPHIC_DATA]" at bounding box center [1357, 167] width 192 height 13
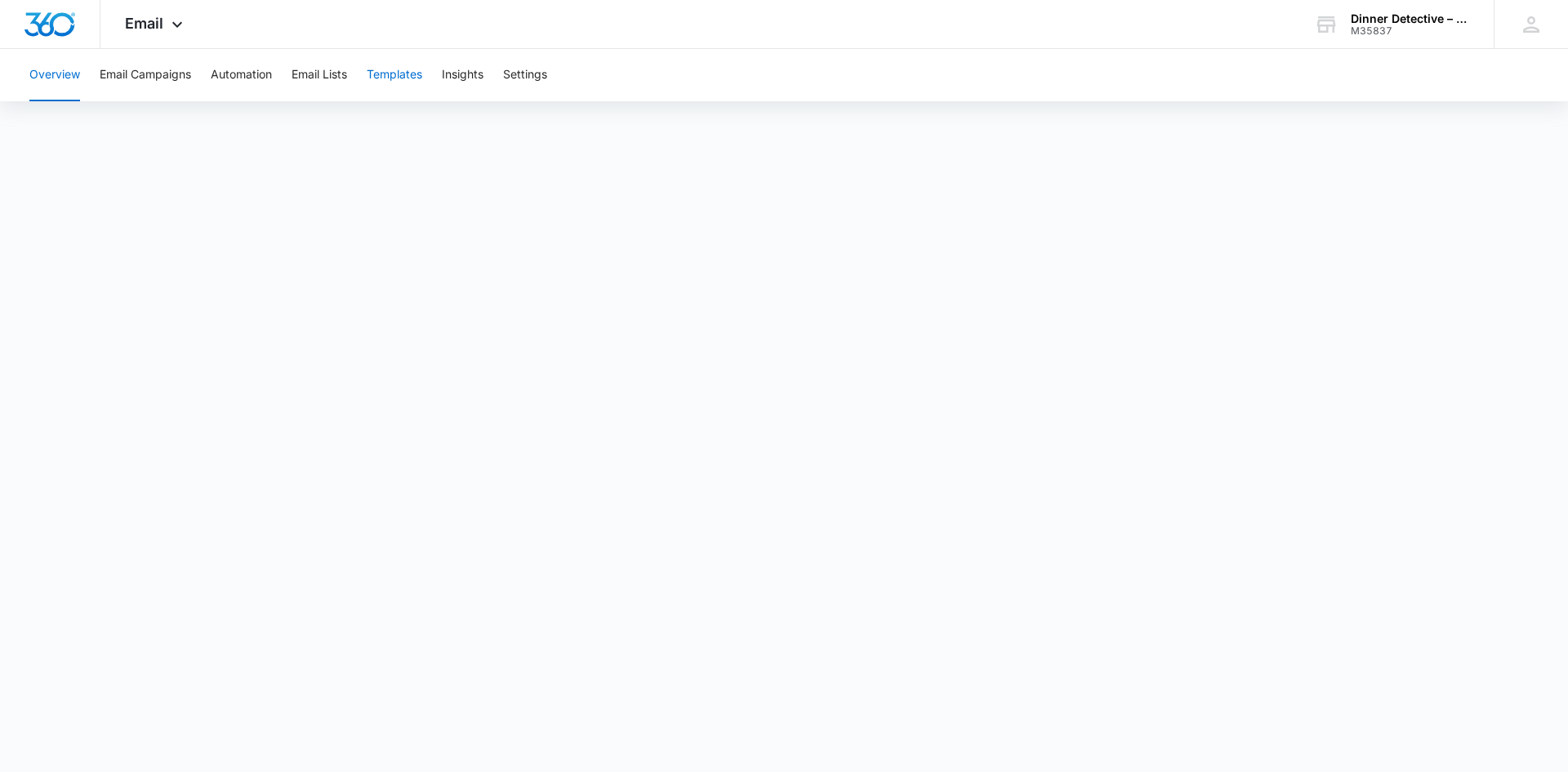
click at [407, 66] on button "Templates" at bounding box center [394, 75] width 55 height 53
click at [1438, 16] on div "Dinner Detective – [GEOGRAPHIC_DATA]" at bounding box center [1410, 19] width 119 height 13
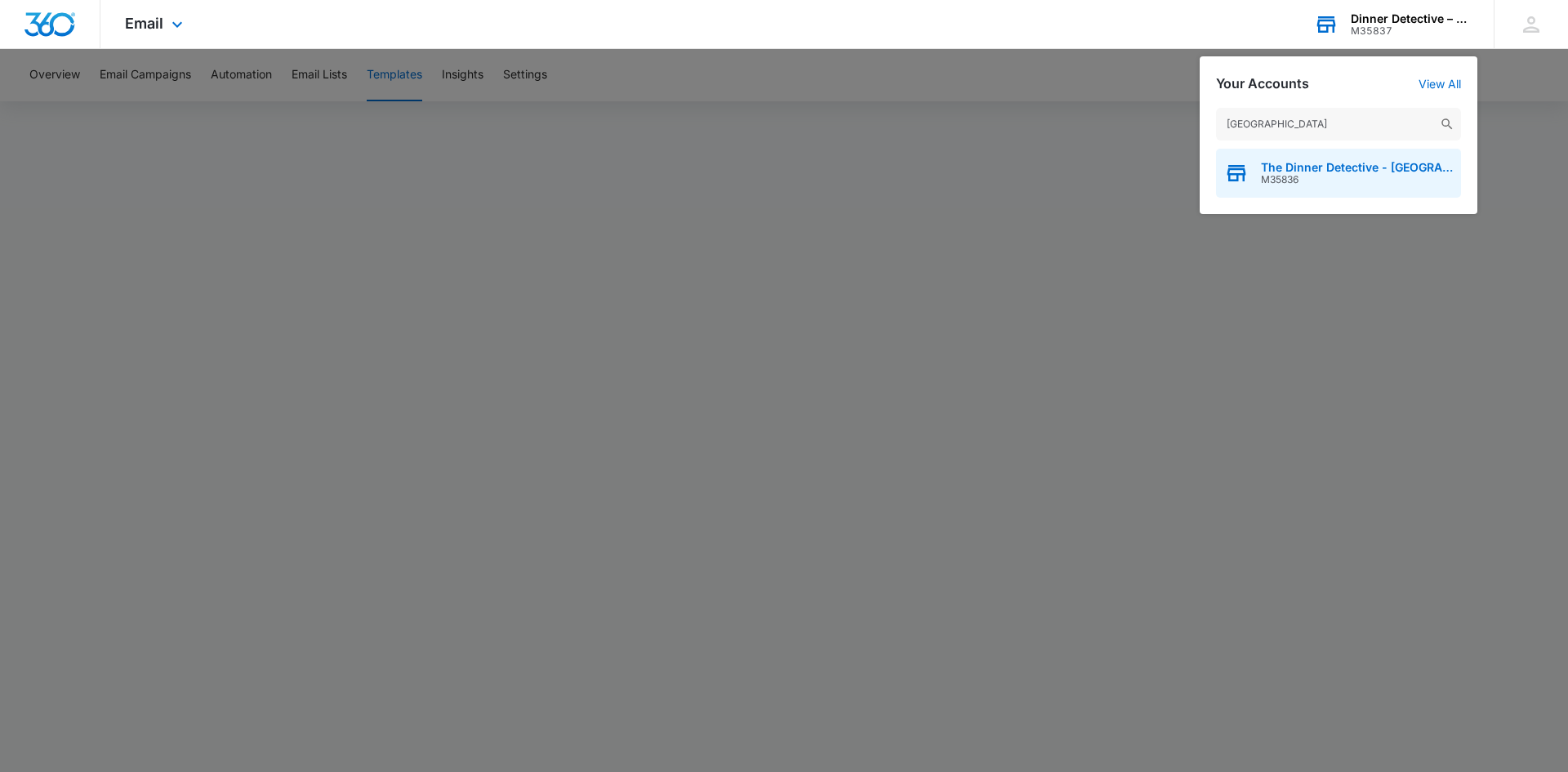
type input "[GEOGRAPHIC_DATA]"
click at [1316, 181] on span "M35836" at bounding box center [1357, 179] width 192 height 11
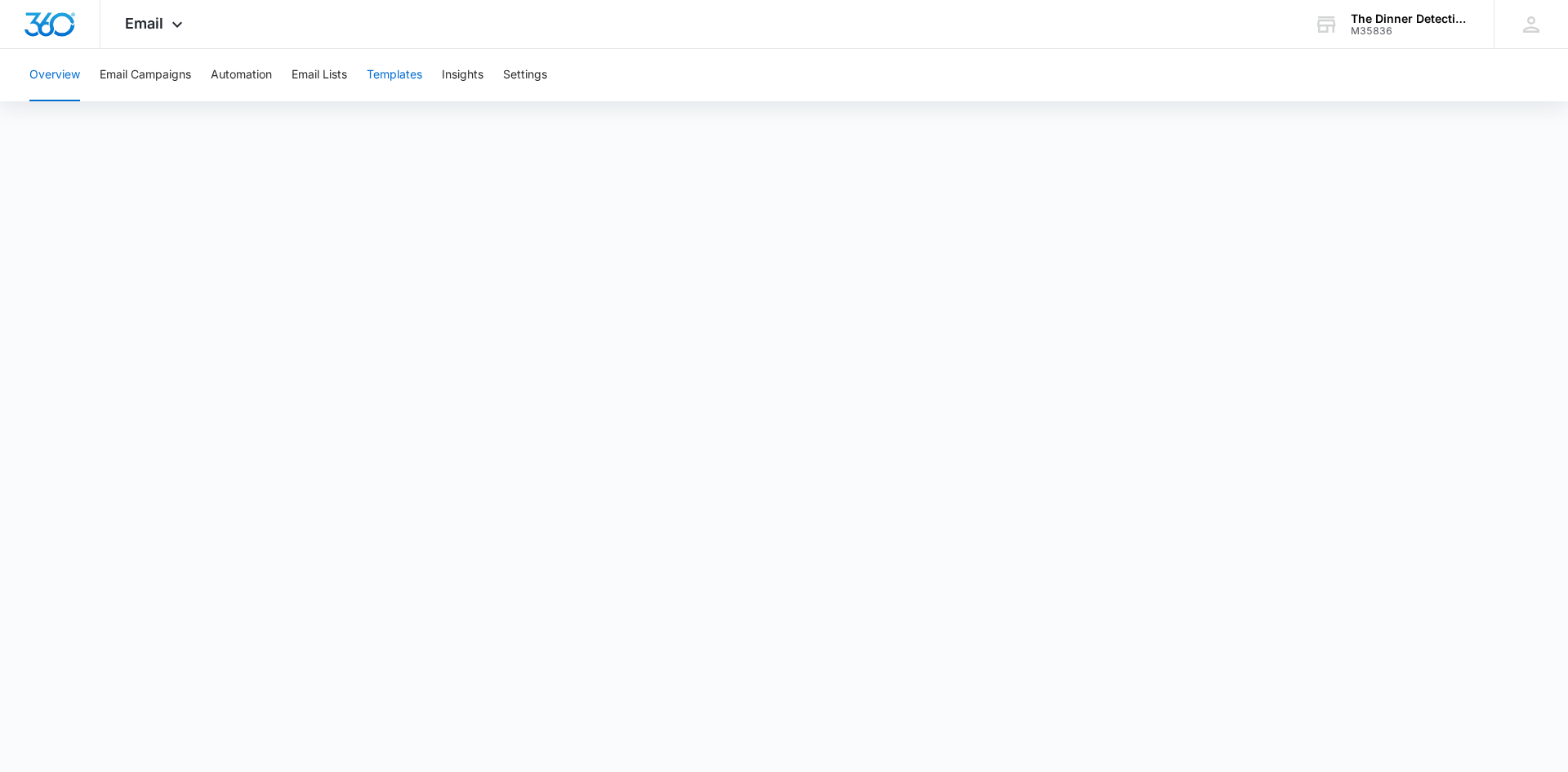
click at [398, 72] on button "Templates" at bounding box center [394, 75] width 55 height 53
click at [1449, 10] on div "The Dinner Detective - Providence M35836 Your Accounts View All" at bounding box center [1392, 23] width 205 height 48
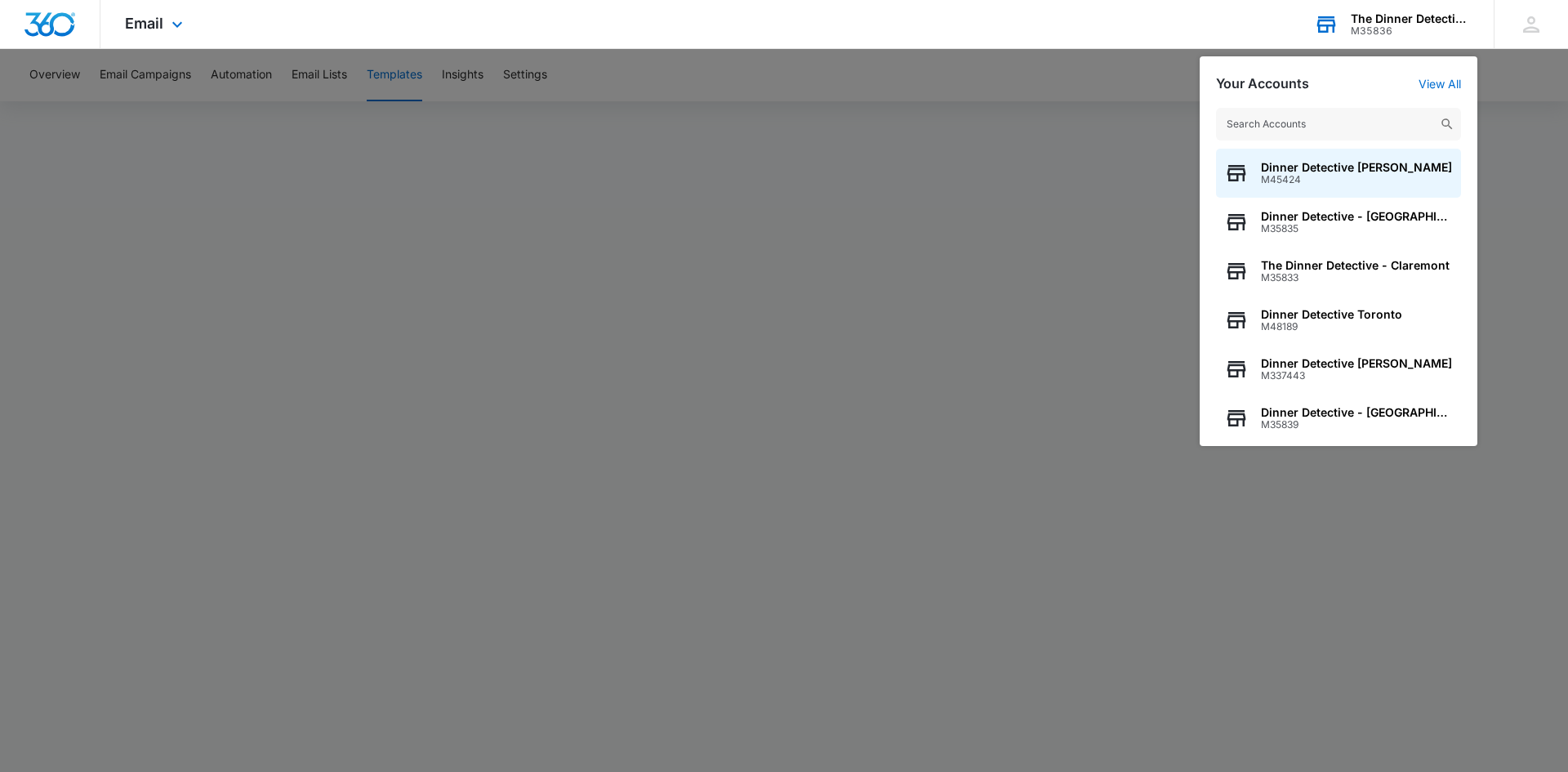
click at [1351, 127] on input "text" at bounding box center [1338, 124] width 245 height 33
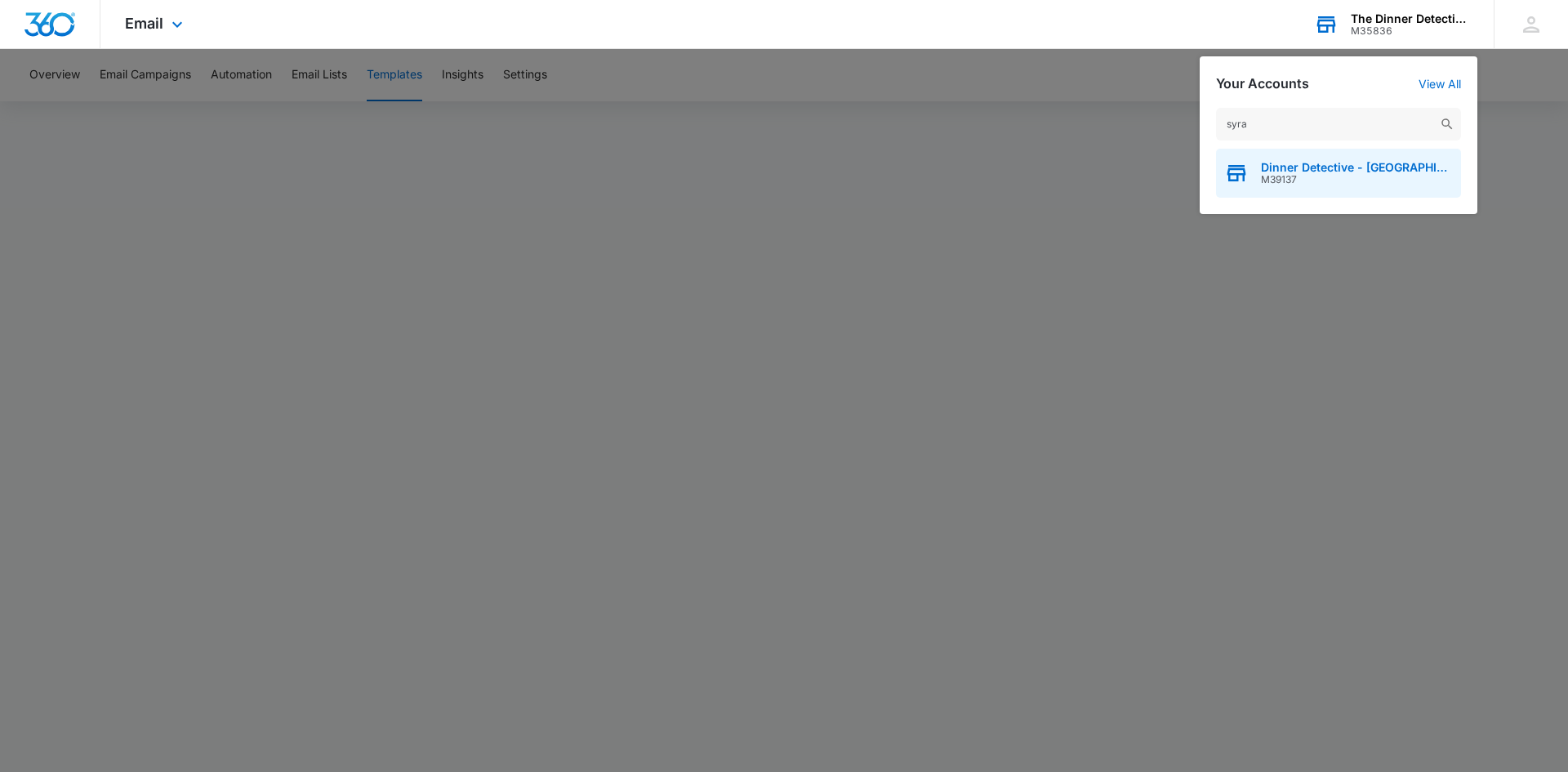
type input "syra"
click at [1363, 165] on span "Dinner Detective - [GEOGRAPHIC_DATA]" at bounding box center [1357, 167] width 192 height 13
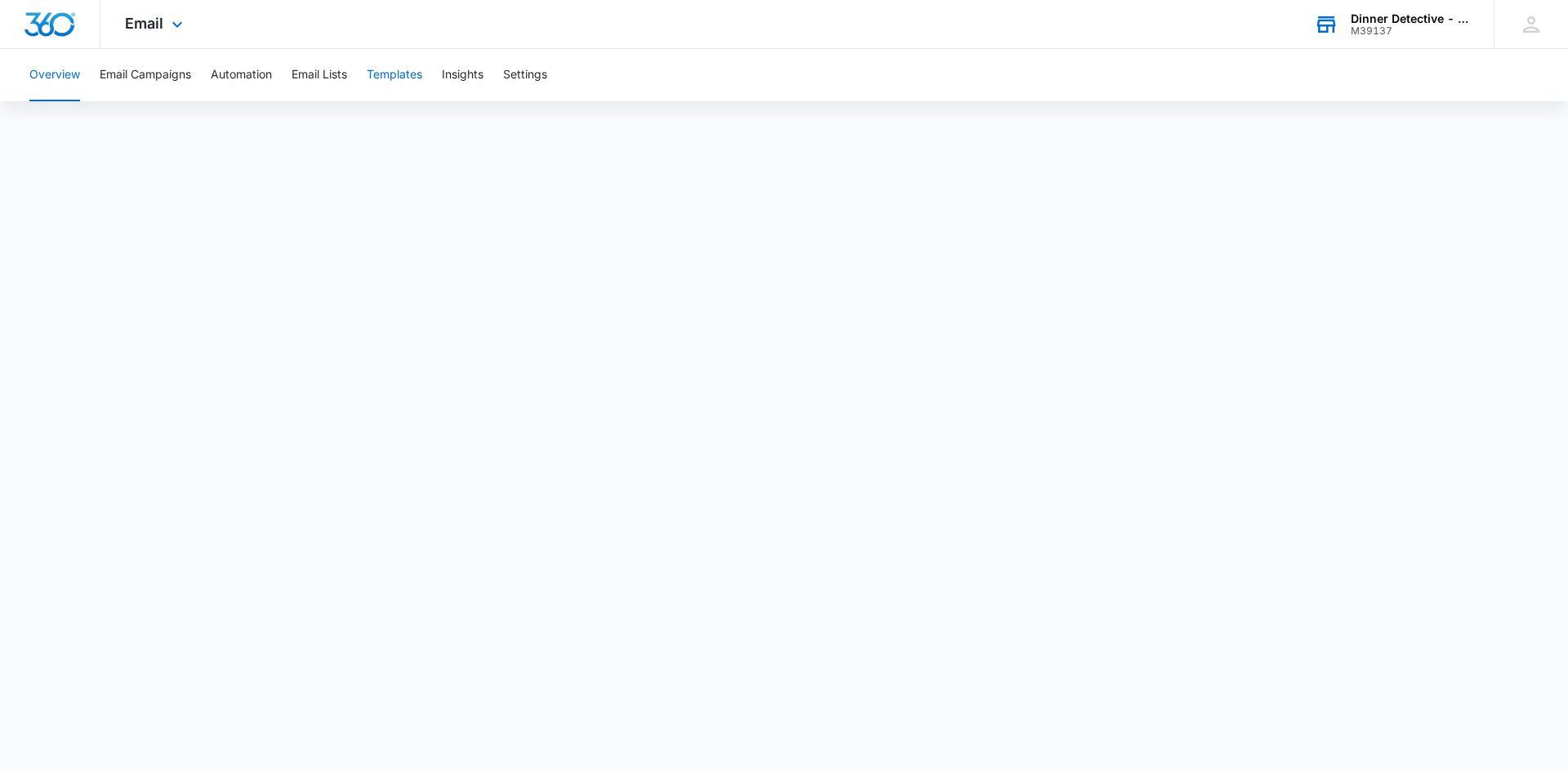
click at [385, 83] on button "Templates" at bounding box center [394, 75] width 55 height 53
click at [1428, 31] on div "M39137" at bounding box center [1410, 31] width 119 height 11
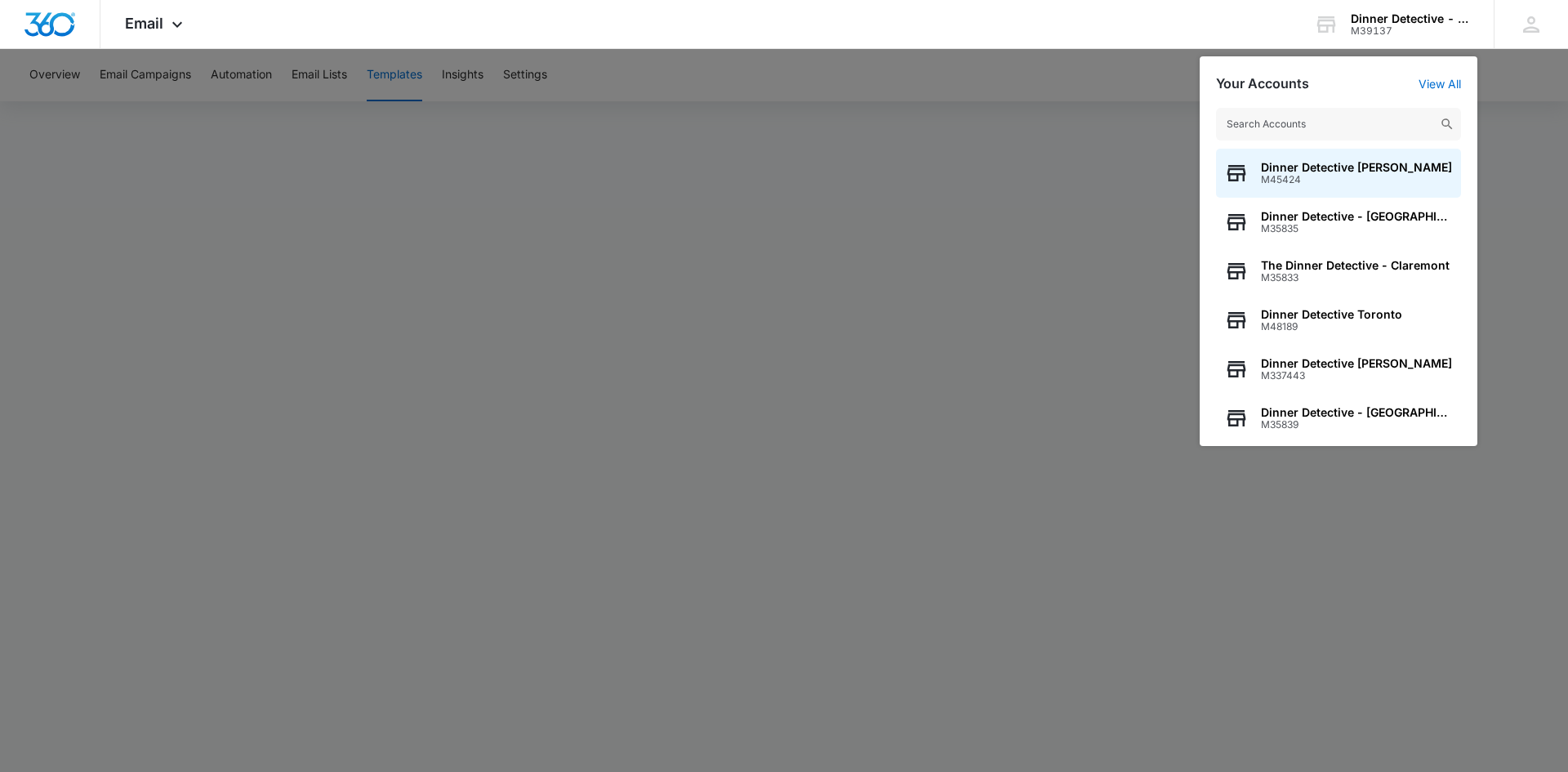
click at [1355, 118] on input "text" at bounding box center [1338, 124] width 245 height 33
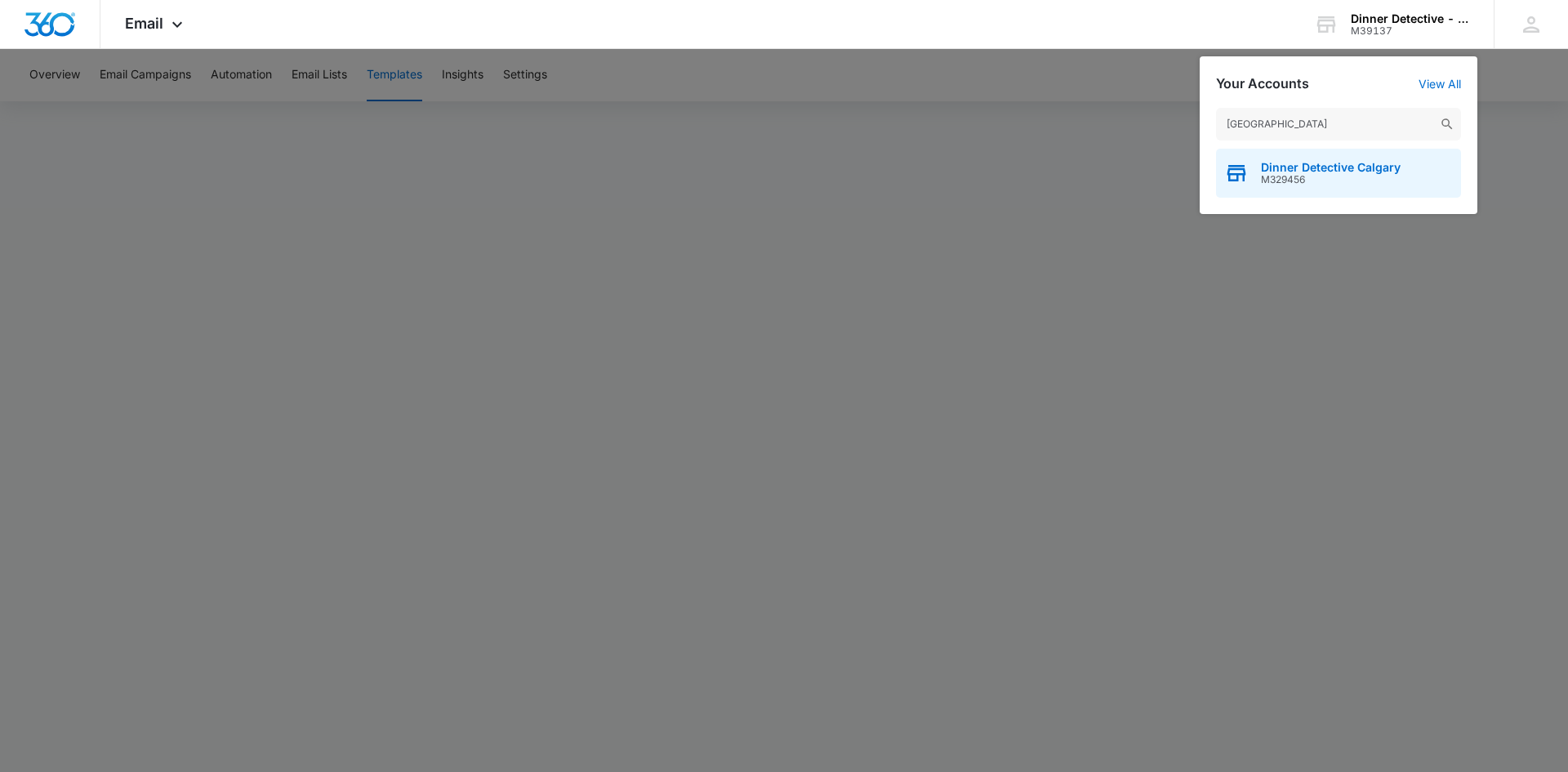
type input "[GEOGRAPHIC_DATA]"
click at [1362, 162] on span "Dinner Detective Calgary" at bounding box center [1330, 167] width 140 height 13
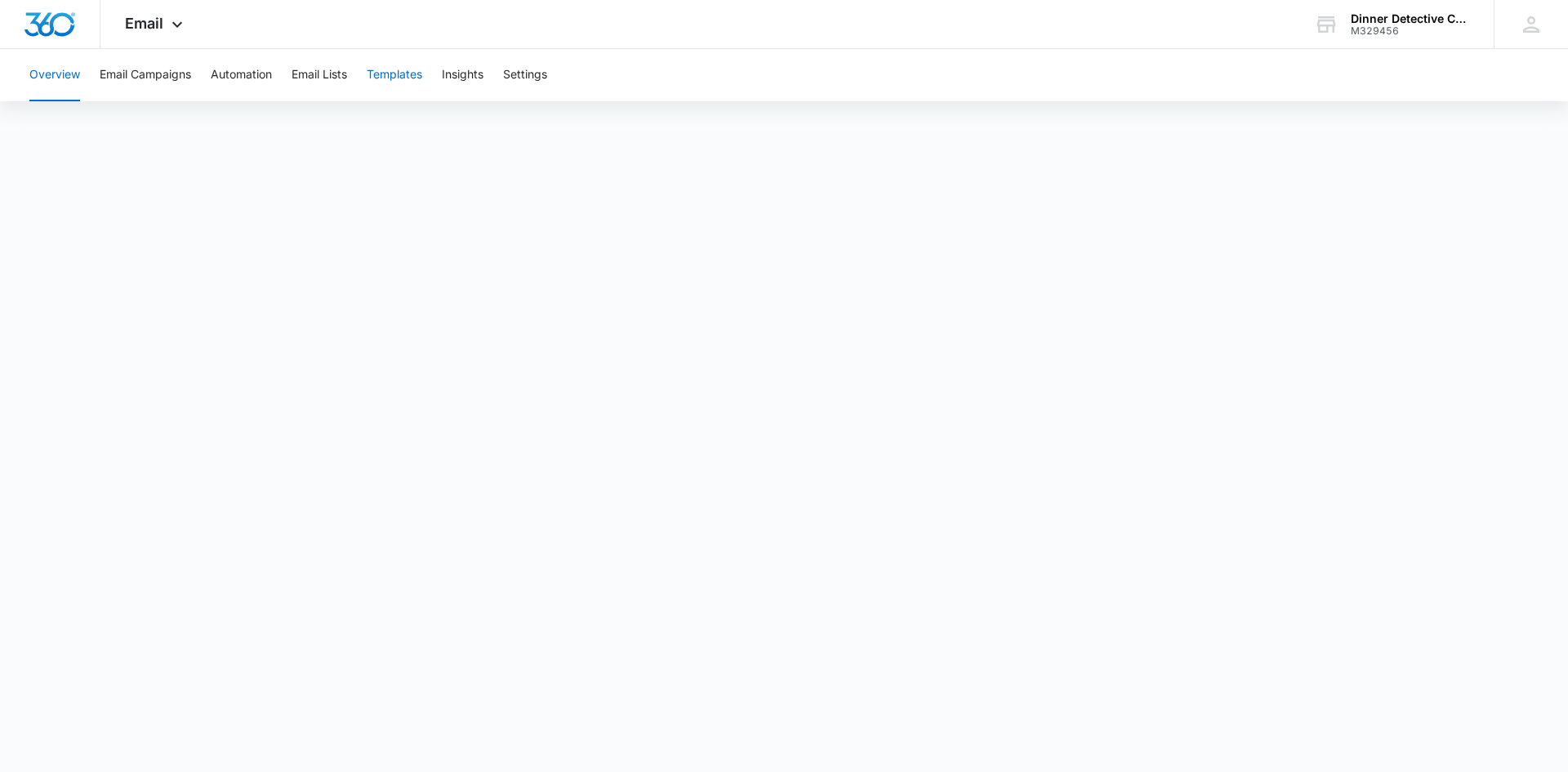
click at [400, 71] on button "Templates" at bounding box center [394, 75] width 55 height 53
click at [166, 67] on button "Email Campaigns" at bounding box center [145, 75] width 91 height 53
